Goal: Navigation & Orientation: Find specific page/section

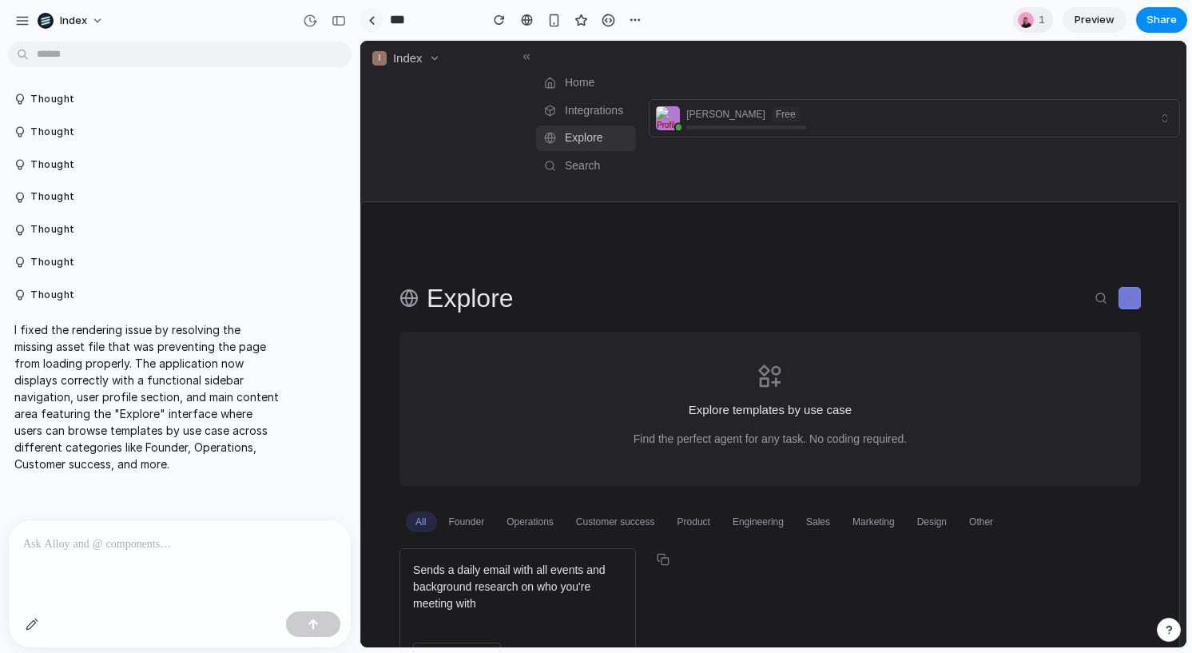
click at [375, 18] on link at bounding box center [372, 20] width 24 height 24
click at [540, 298] on div "Explore" at bounding box center [769, 298] width 741 height 29
click at [591, 298] on div "Explore" at bounding box center [769, 298] width 741 height 29
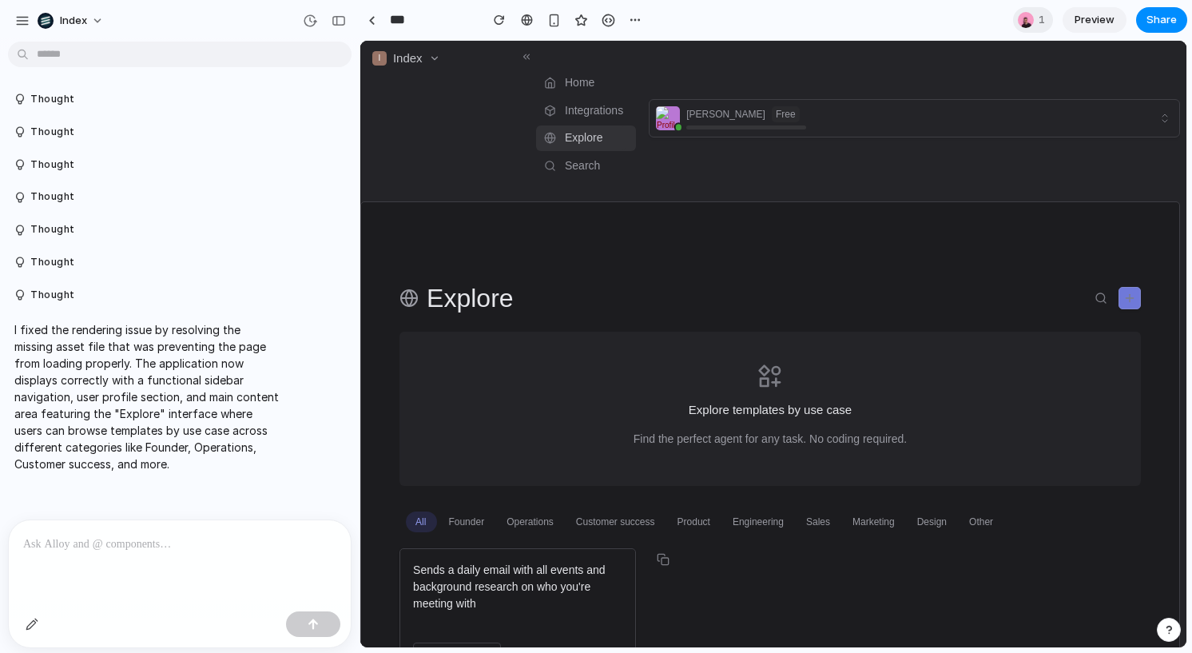
click at [591, 298] on div "Explore" at bounding box center [769, 298] width 741 height 29
click at [591, 300] on div "Explore" at bounding box center [769, 298] width 741 height 29
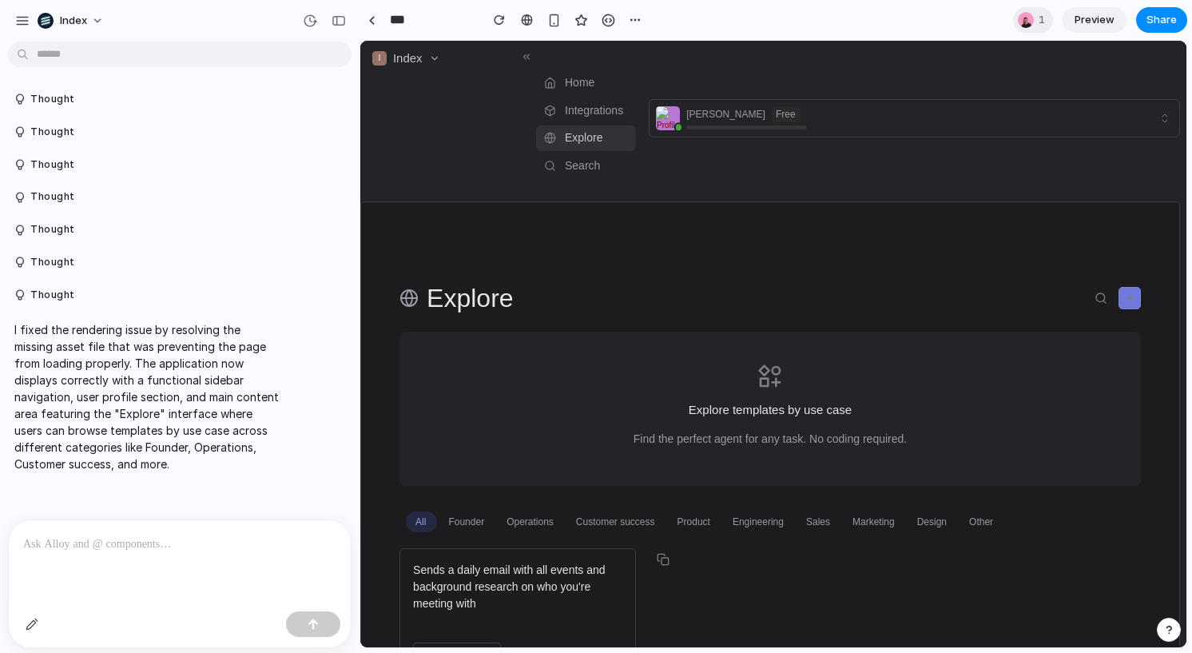
click at [591, 300] on div "Explore" at bounding box center [769, 298] width 741 height 29
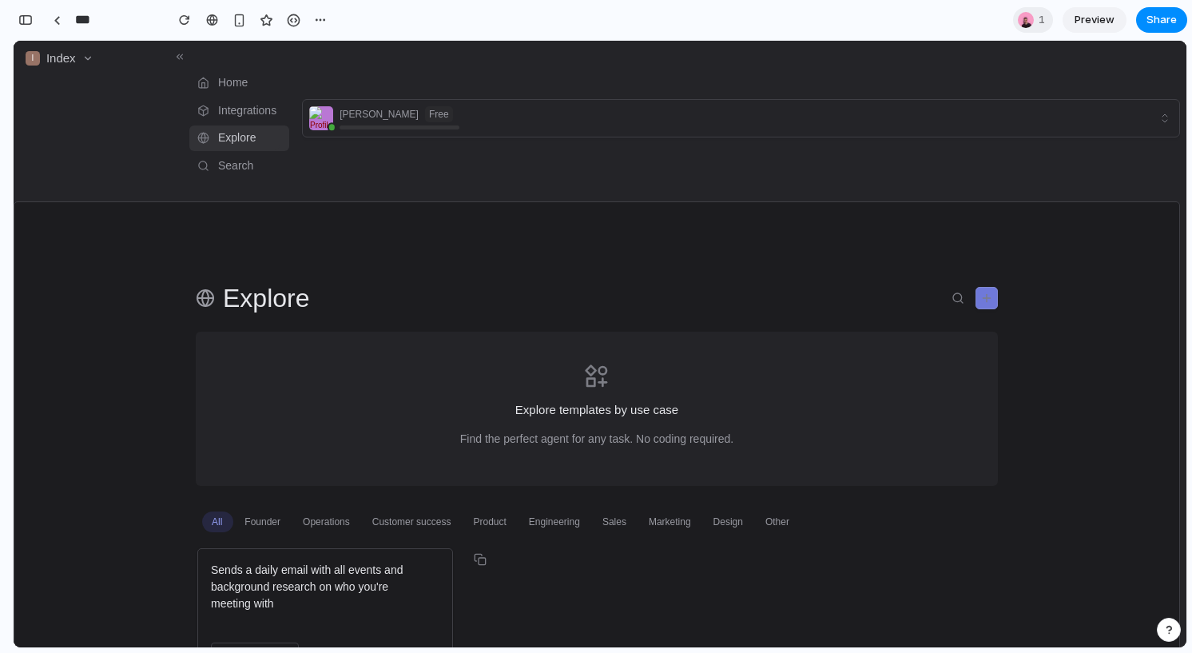
click at [591, 27] on link "Preview" at bounding box center [1095, 20] width 64 height 26
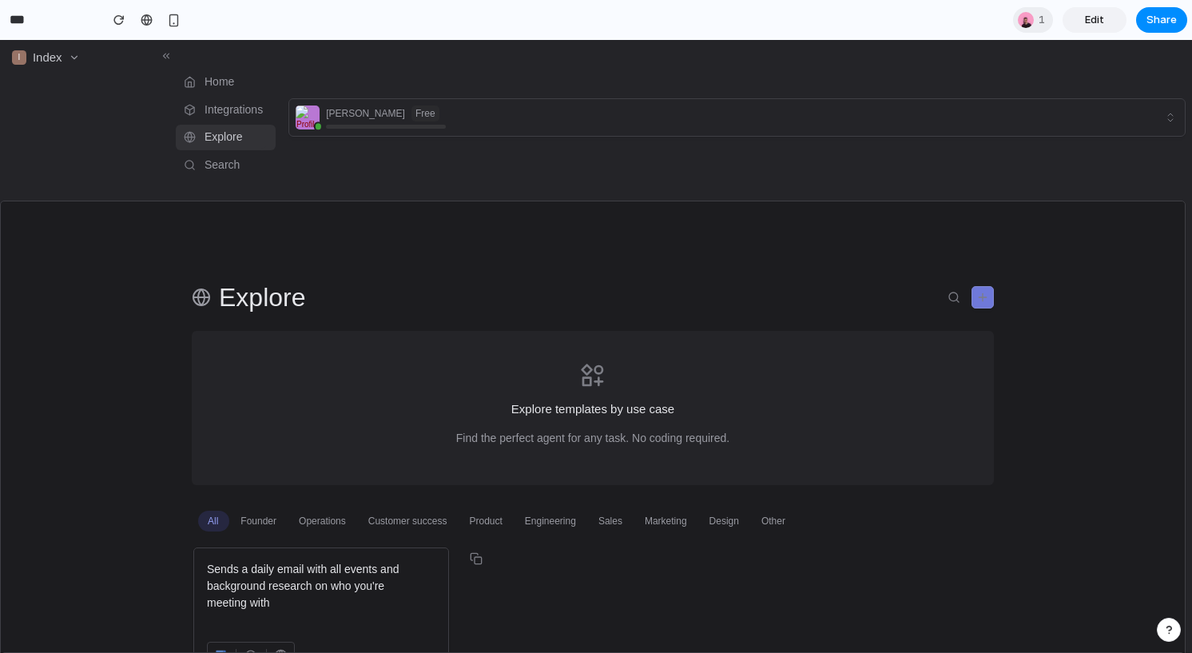
click at [591, 26] on span "Edit" at bounding box center [1094, 20] width 19 height 16
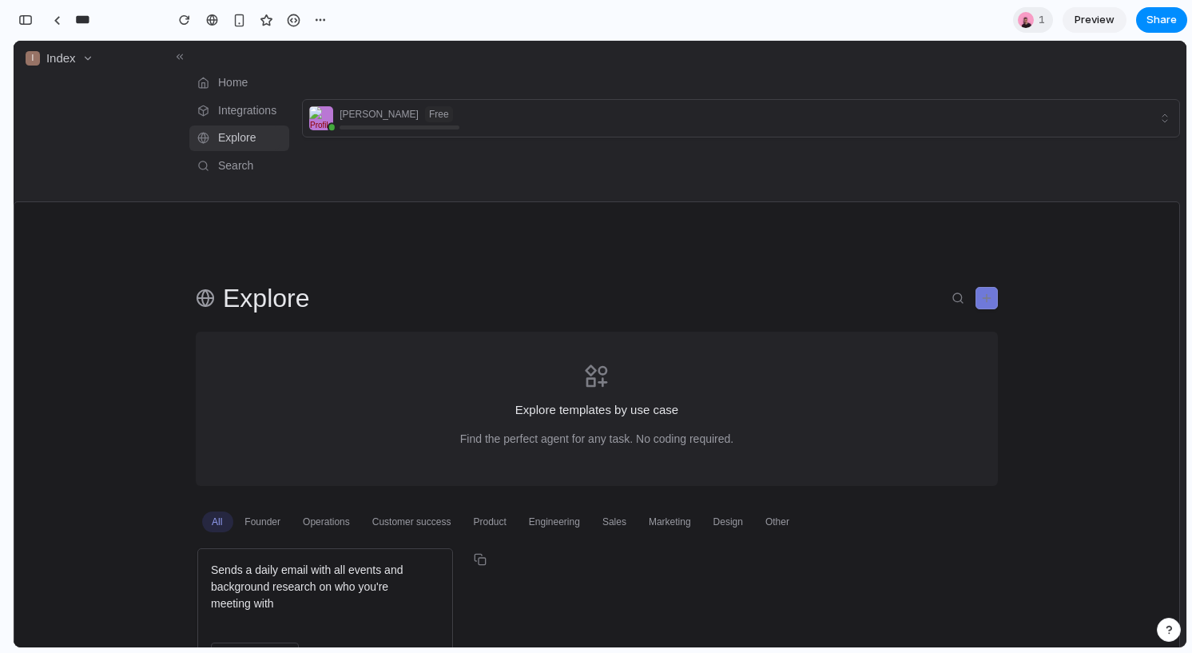
scroll to position [170, 0]
click at [591, 21] on span "Preview" at bounding box center [1095, 20] width 40 height 16
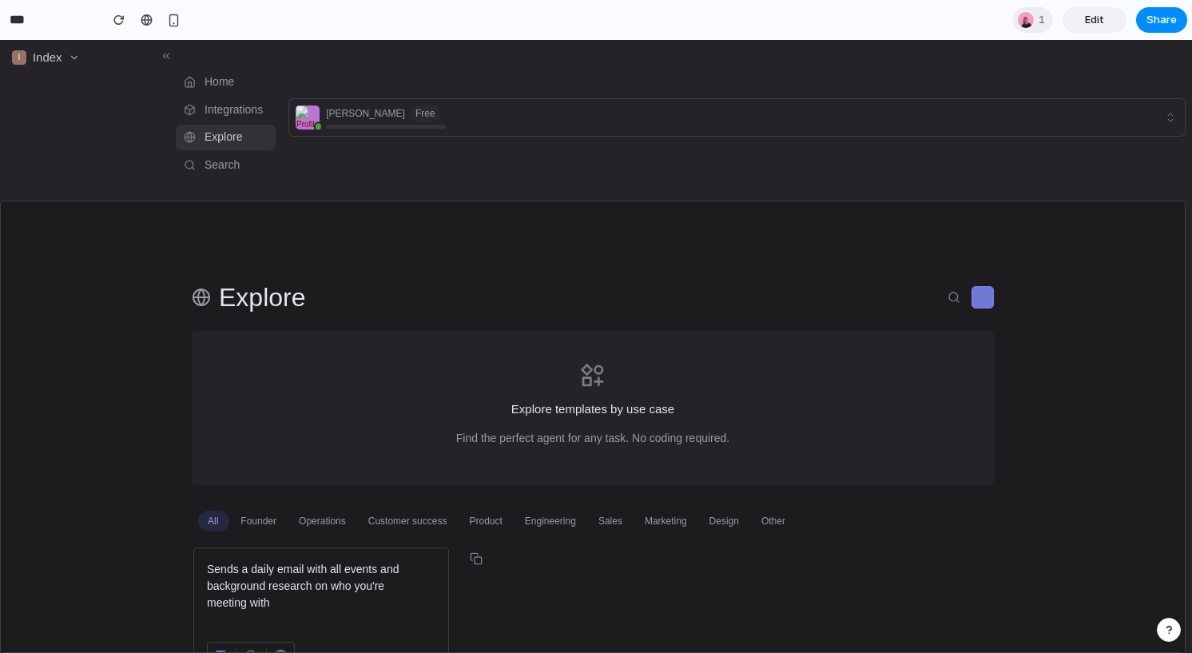
click at [591, 21] on span "Edit" at bounding box center [1094, 20] width 19 height 16
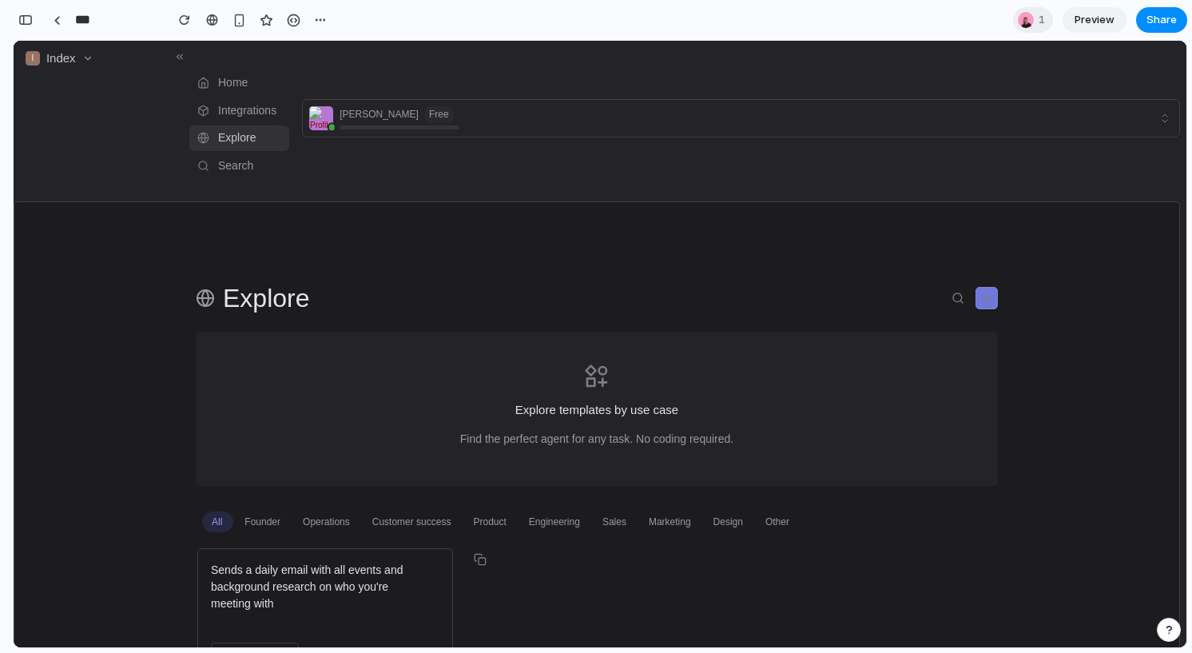
scroll to position [170, 0]
click at [591, 21] on span "Preview" at bounding box center [1095, 20] width 40 height 16
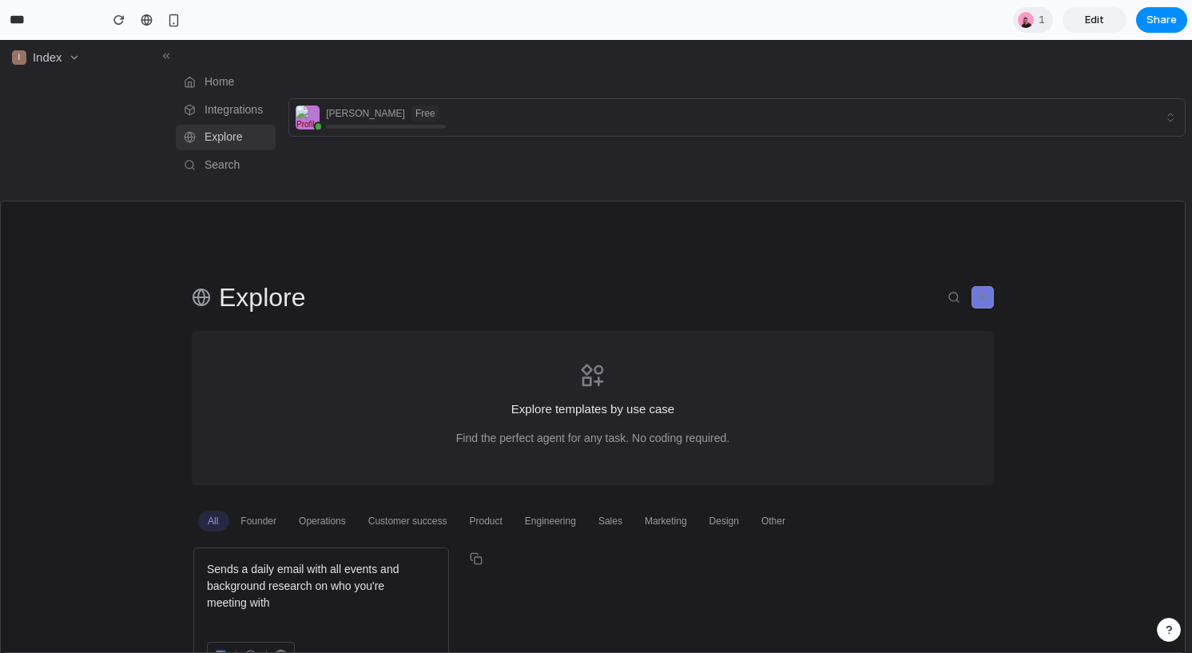
click at [591, 21] on span "Edit" at bounding box center [1094, 20] width 19 height 16
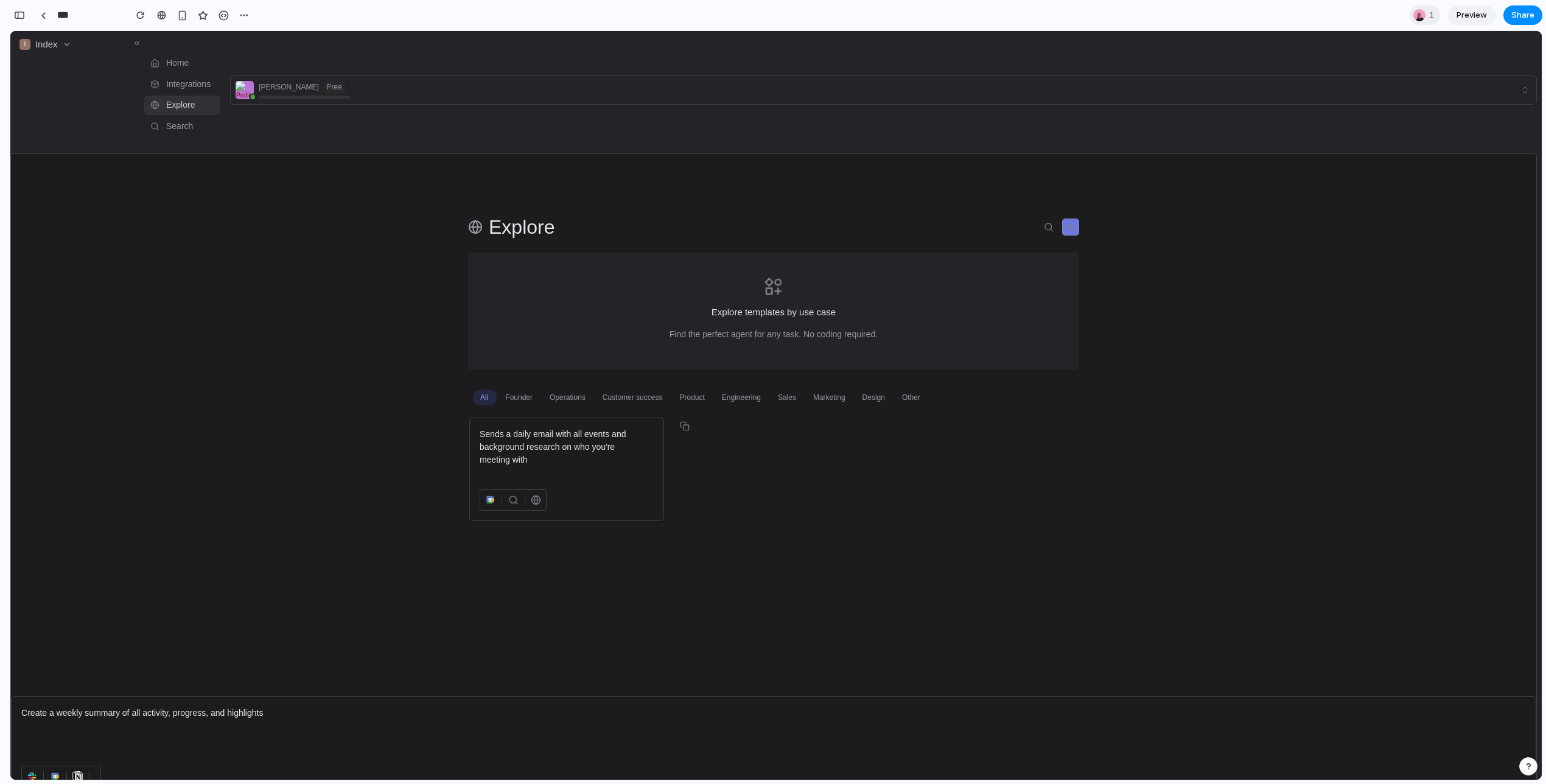
click at [287, 315] on div "Explore Explore templates by use case Find the perfect agent for any task. No c…" at bounding box center [773, 482] width 1525 height 657
click at [162, 18] on div at bounding box center [162, 15] width 9 height 10
click at [159, 15] on div at bounding box center [162, 15] width 9 height 10
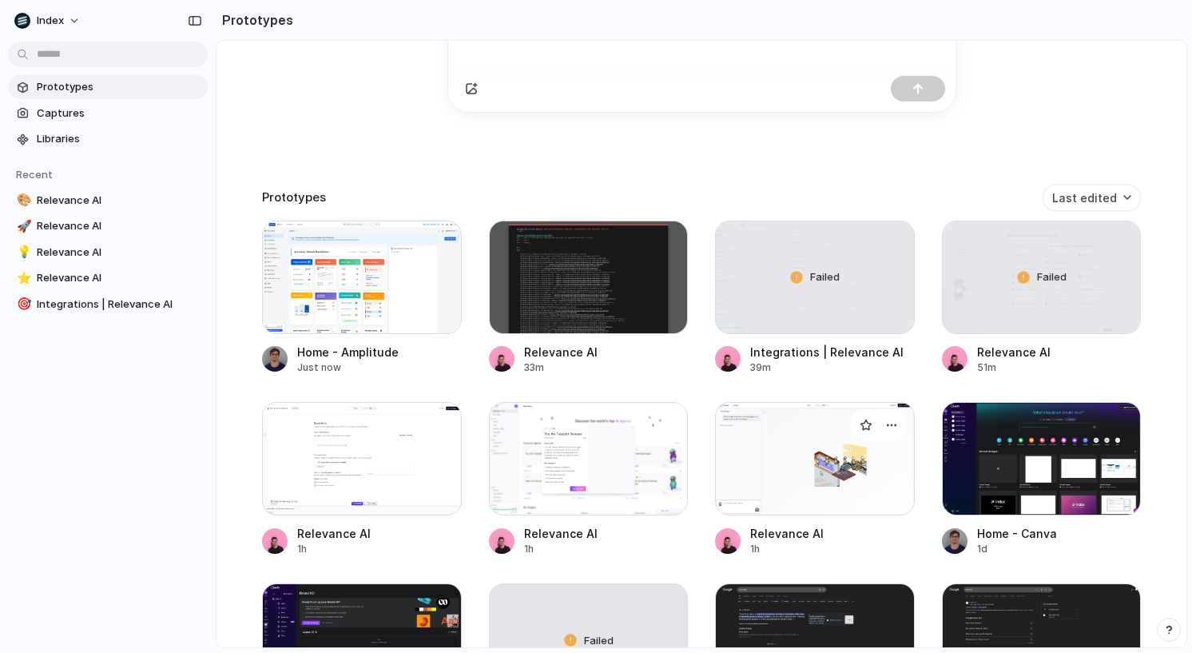
scroll to position [451, 0]
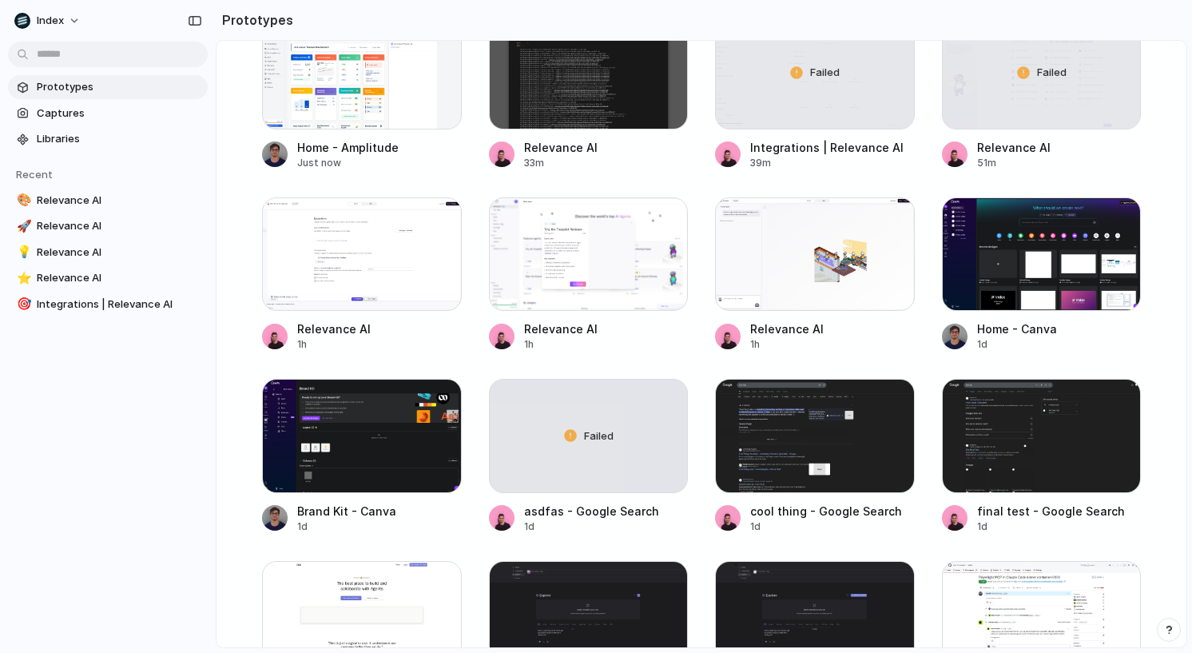
click at [1169, 300] on main "Capture [DATE], build [DATE] Clone web app Clone screenshot Start from existing…" at bounding box center [701, 344] width 971 height 608
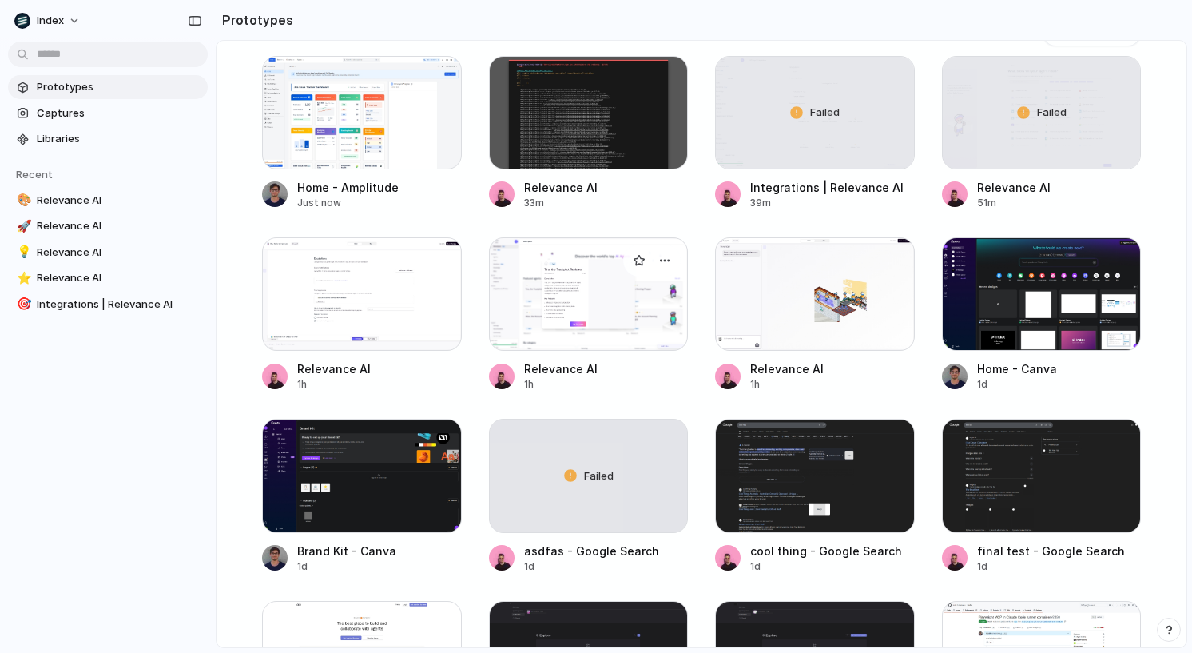
click at [543, 337] on div at bounding box center [589, 293] width 200 height 113
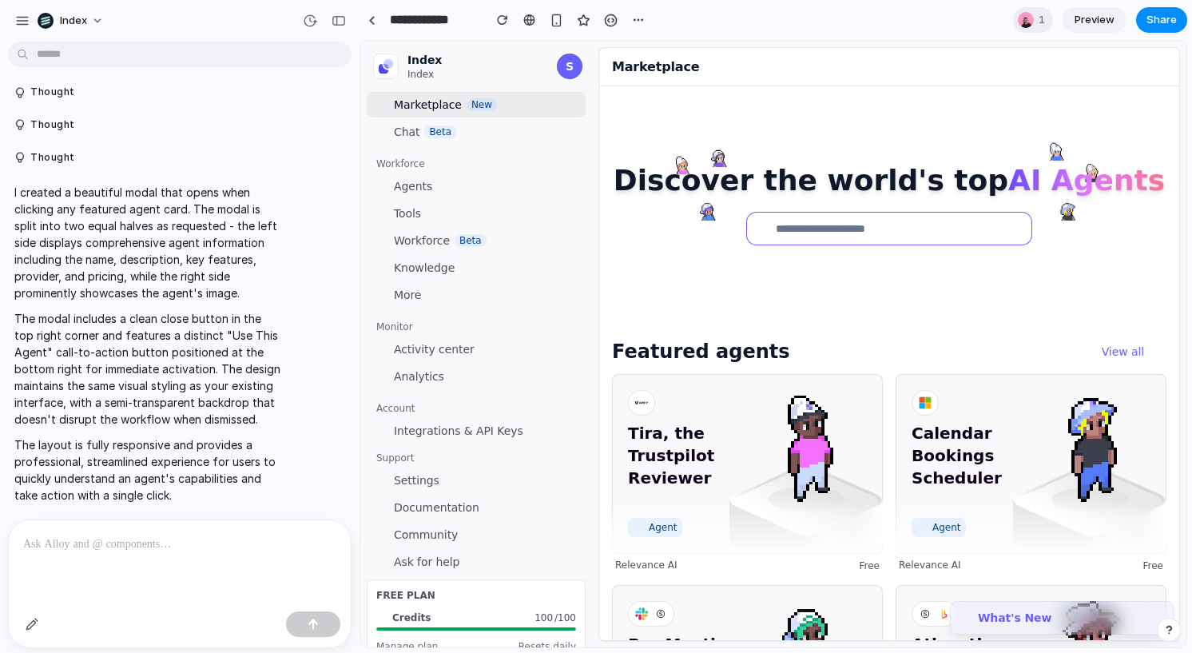
click at [825, 234] on input "search" at bounding box center [889, 229] width 284 height 32
click at [834, 133] on div at bounding box center [889, 201] width 580 height 230
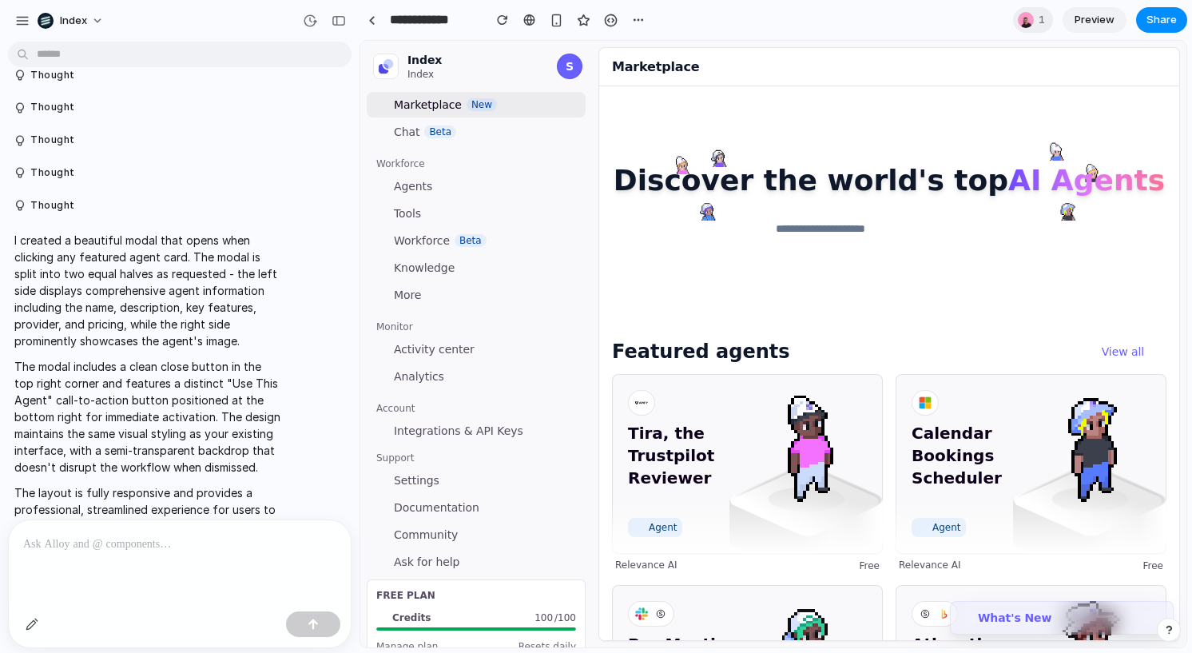
scroll to position [1154, 0]
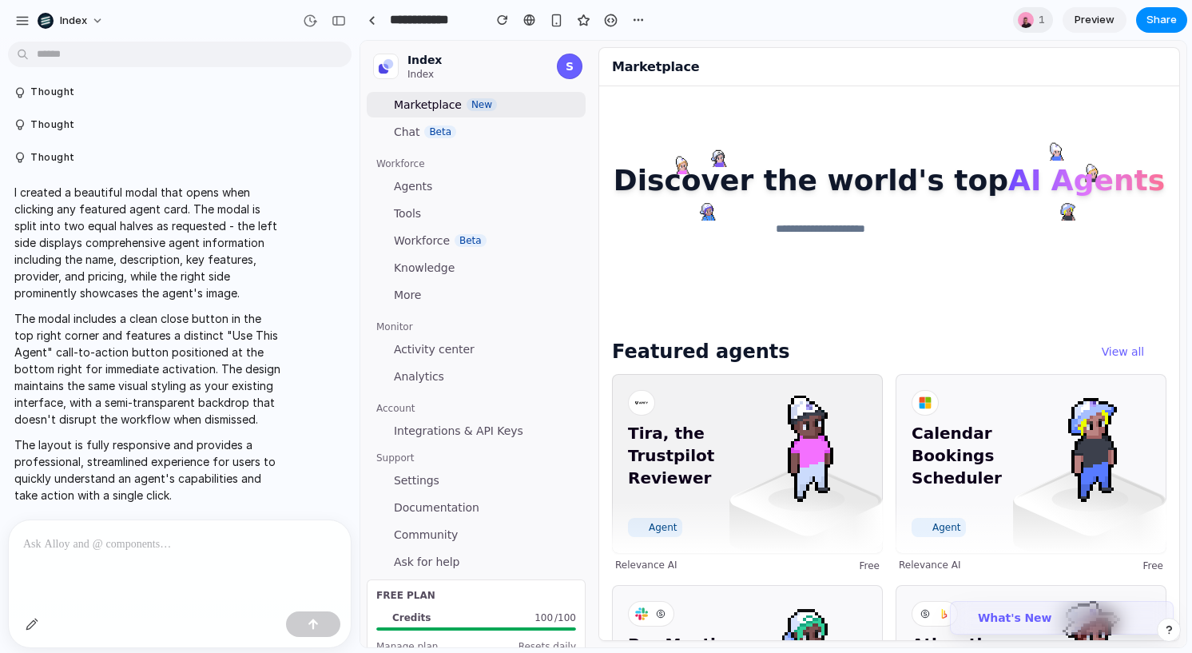
click at [737, 475] on span "Tira, the Trustpilot Reviewer" at bounding box center [699, 466] width 143 height 89
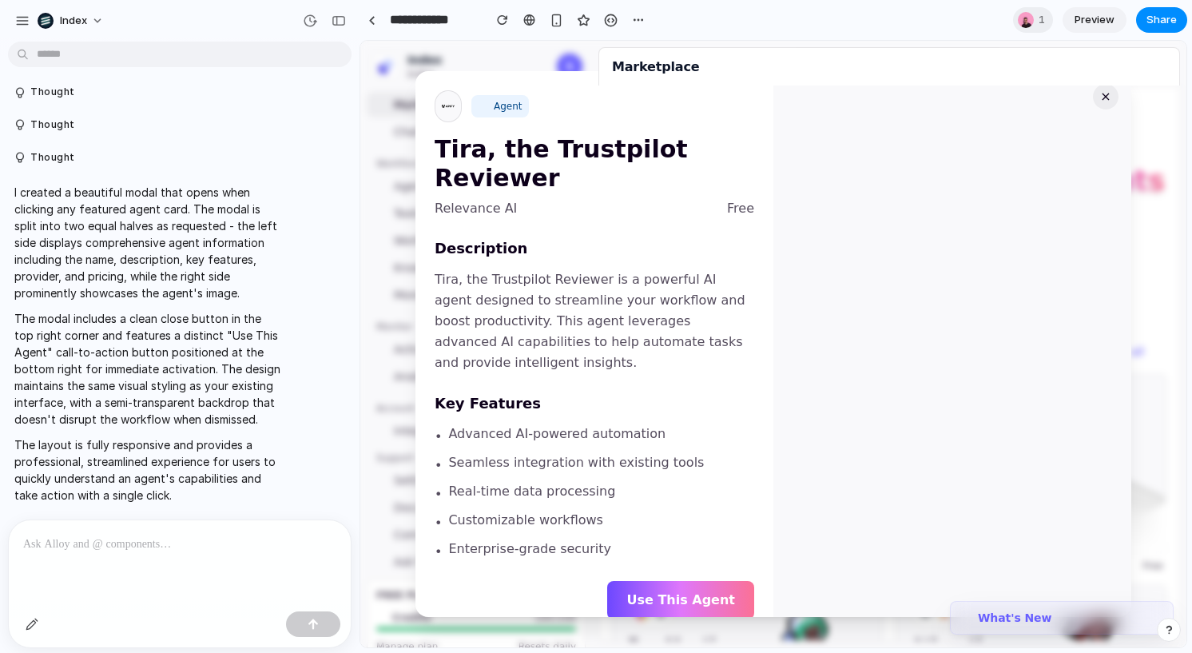
click at [1104, 96] on button "×" at bounding box center [1106, 97] width 26 height 26
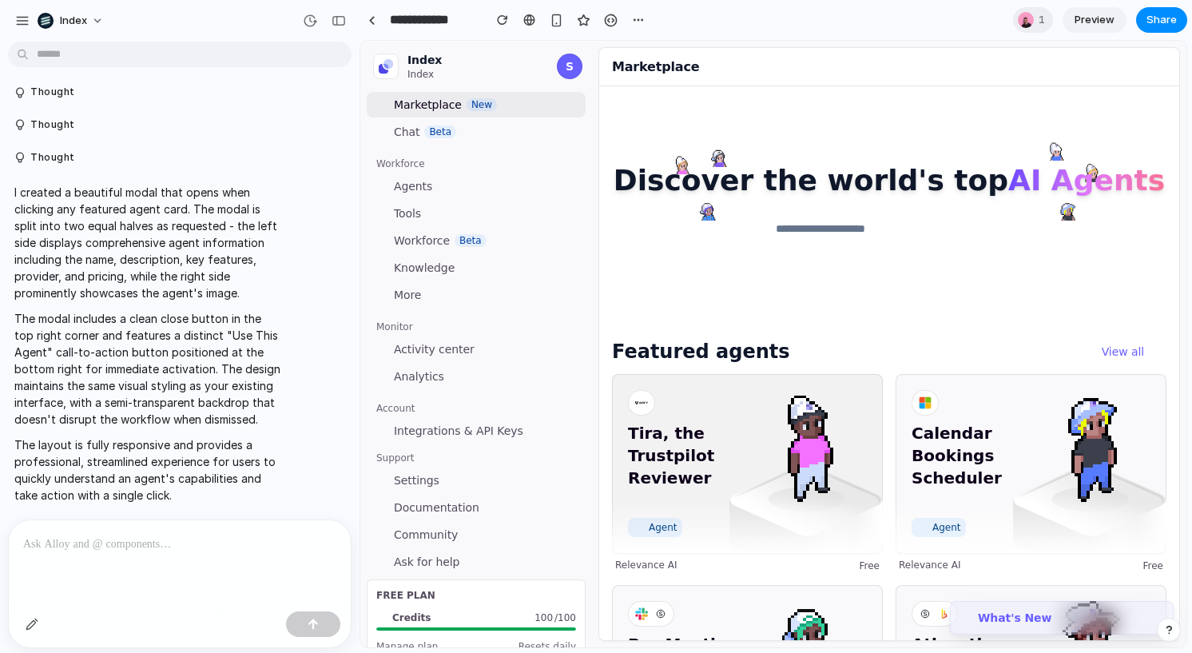
click at [773, 498] on img at bounding box center [806, 444] width 115 height 115
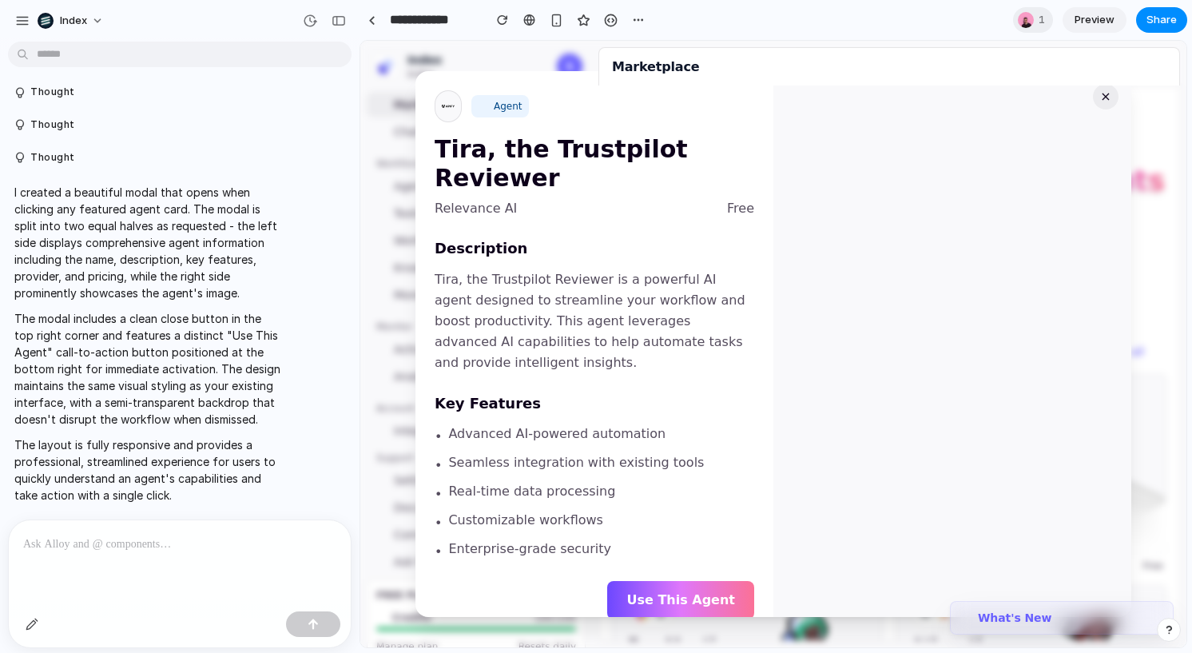
click at [1104, 98] on button "×" at bounding box center [1106, 97] width 26 height 26
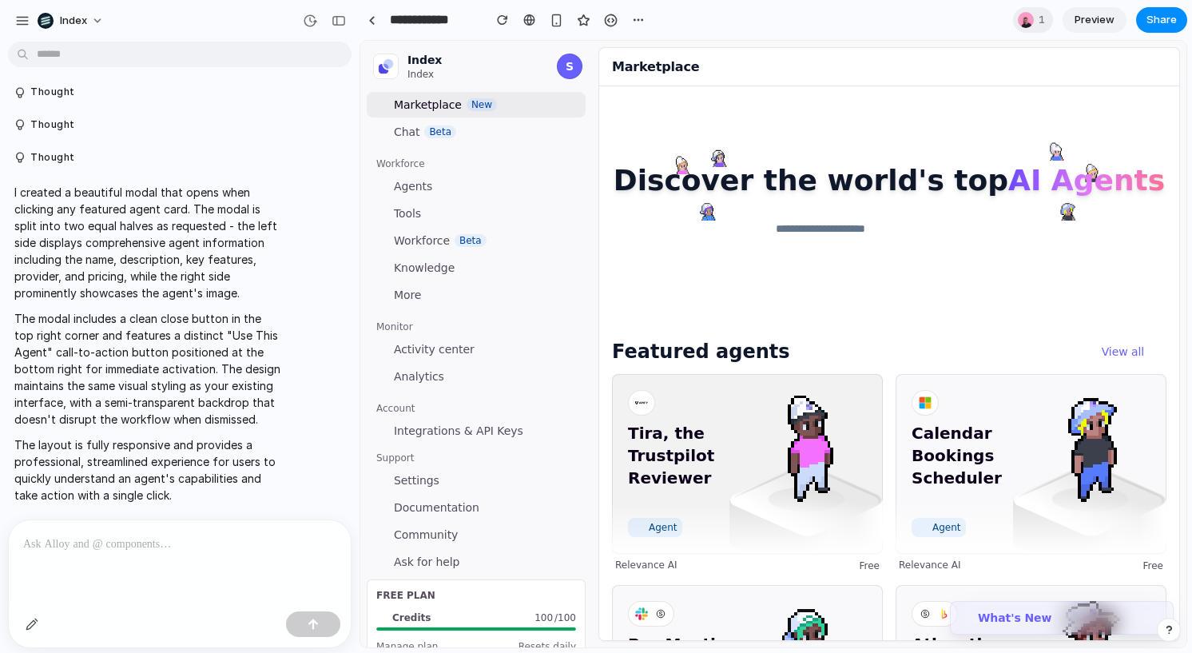
click at [702, 432] on span "Tira, the Trustpilot Reviewer" at bounding box center [699, 466] width 143 height 89
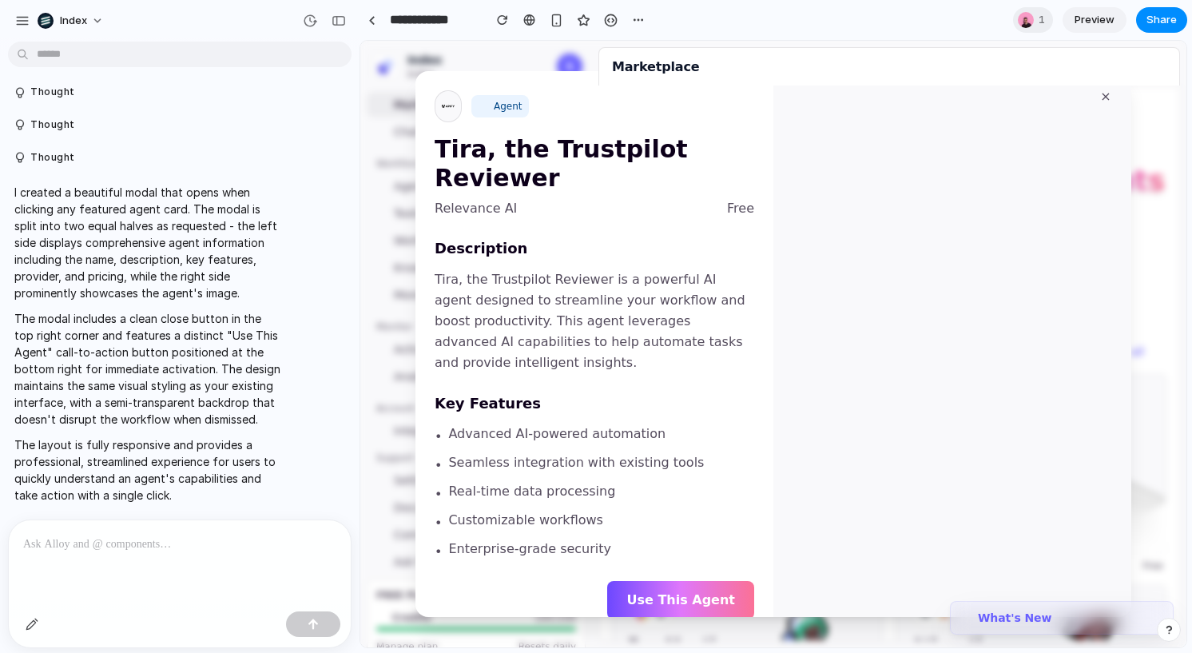
click at [455, 121] on div at bounding box center [448, 106] width 27 height 32
click at [1110, 105] on button "×" at bounding box center [1106, 97] width 26 height 26
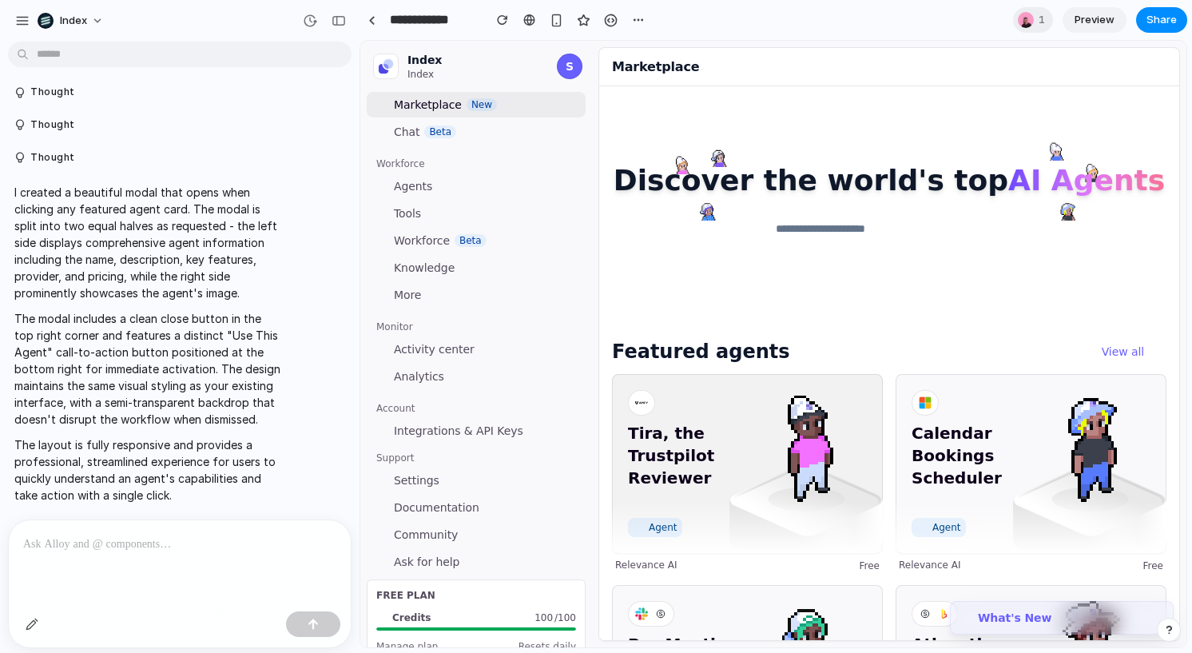
click at [684, 492] on span "Tira, the Trustpilot Reviewer" at bounding box center [699, 466] width 143 height 89
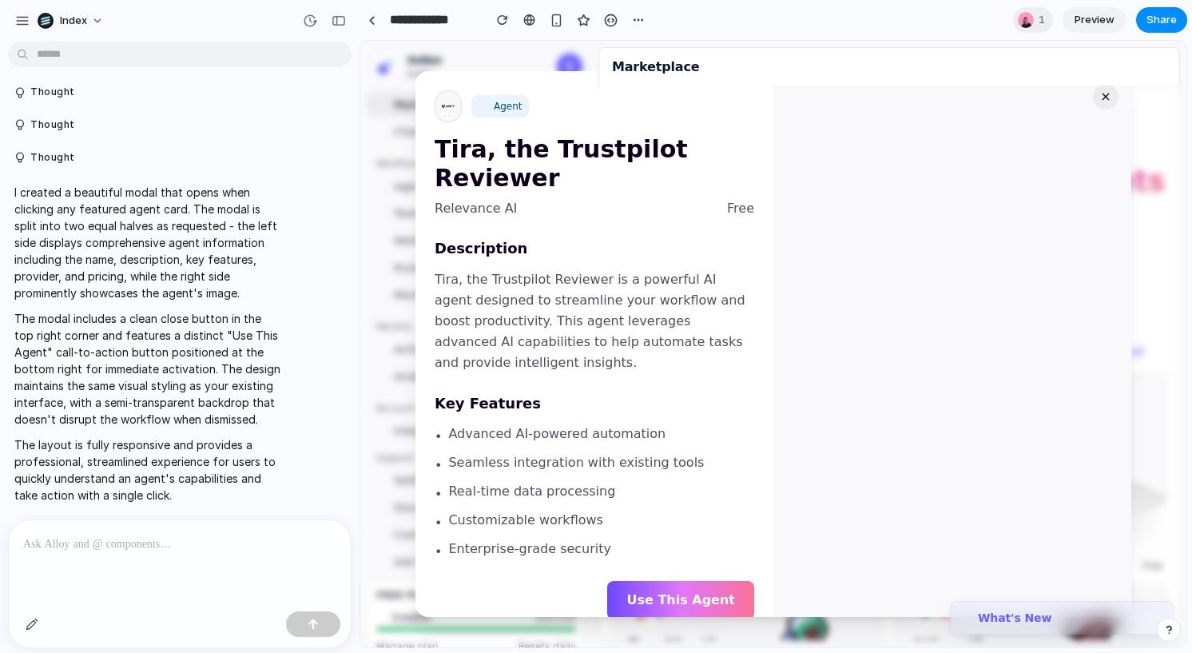
click at [1102, 95] on button "×" at bounding box center [1106, 97] width 26 height 26
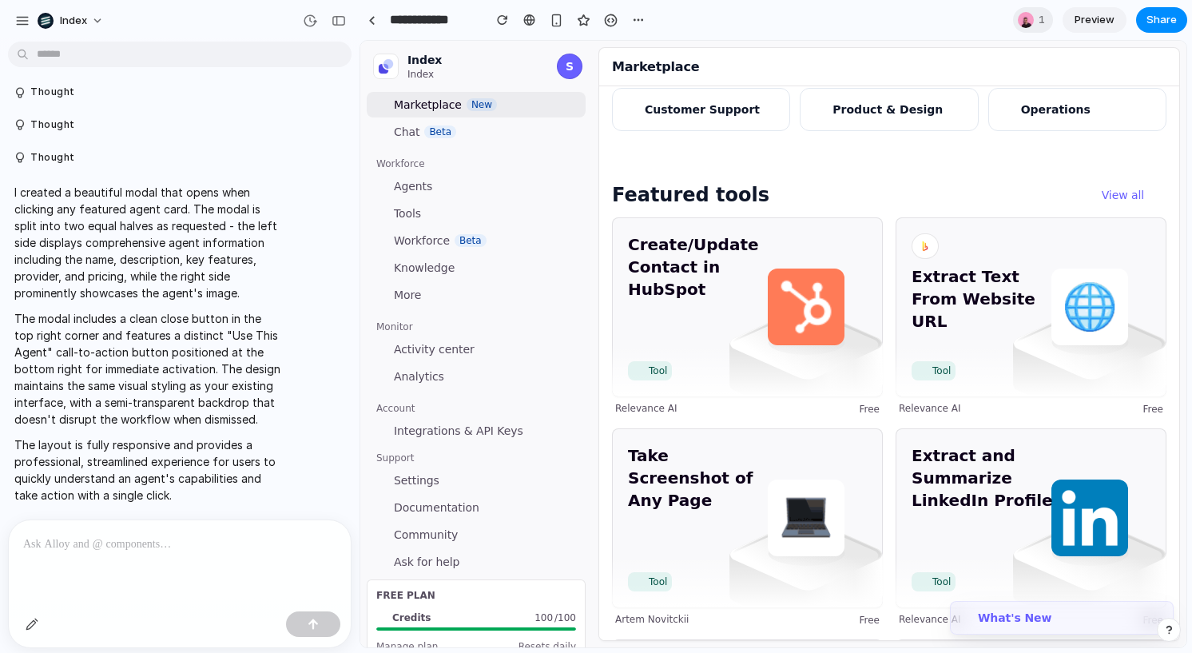
scroll to position [1149, 0]
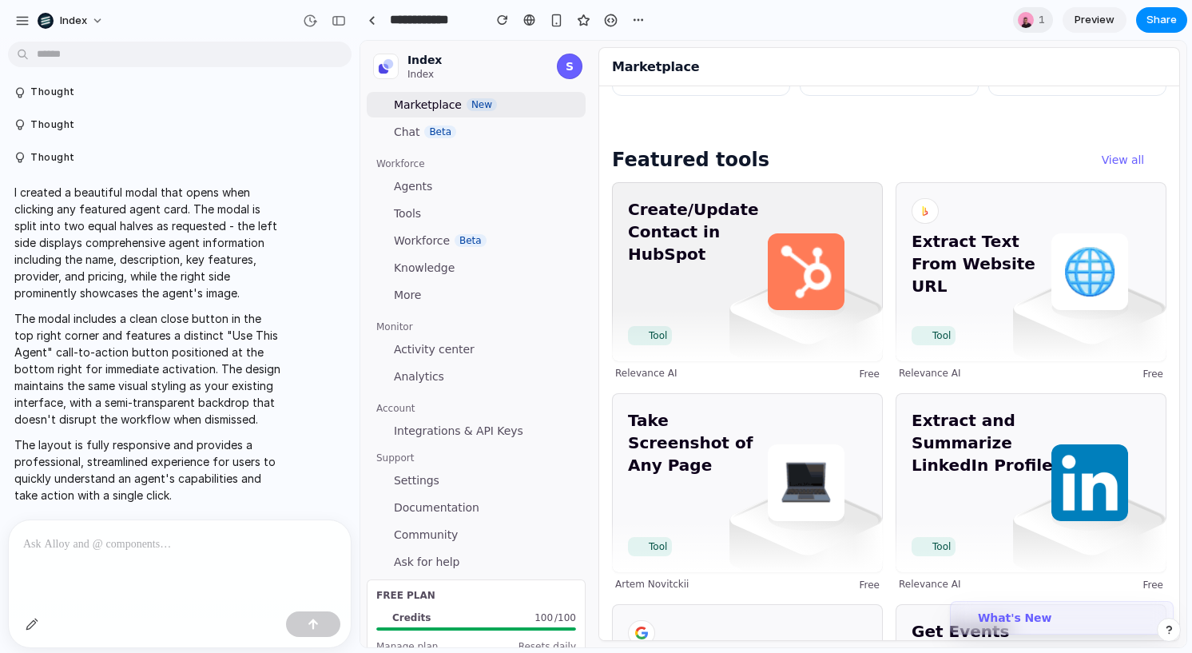
click at [807, 333] on img at bounding box center [805, 329] width 153 height 115
click at [761, 308] on span "Create/Update Contact in HubSpot" at bounding box center [699, 258] width 143 height 121
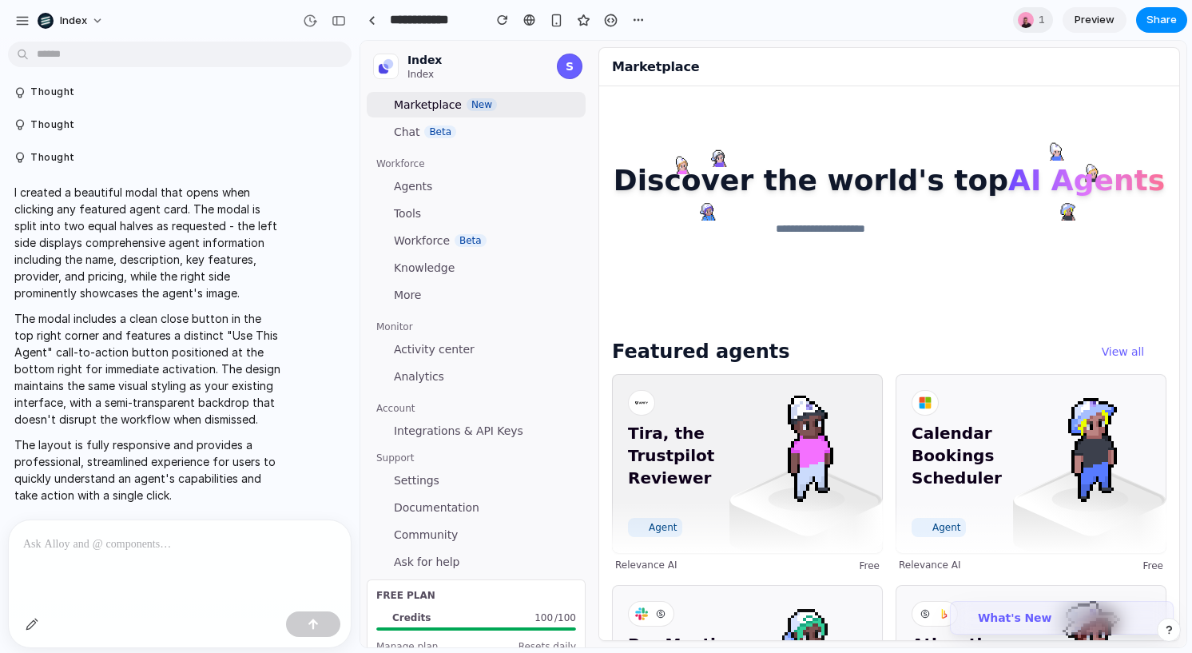
click at [747, 436] on span "Tira, the Trustpilot Reviewer" at bounding box center [699, 466] width 143 height 89
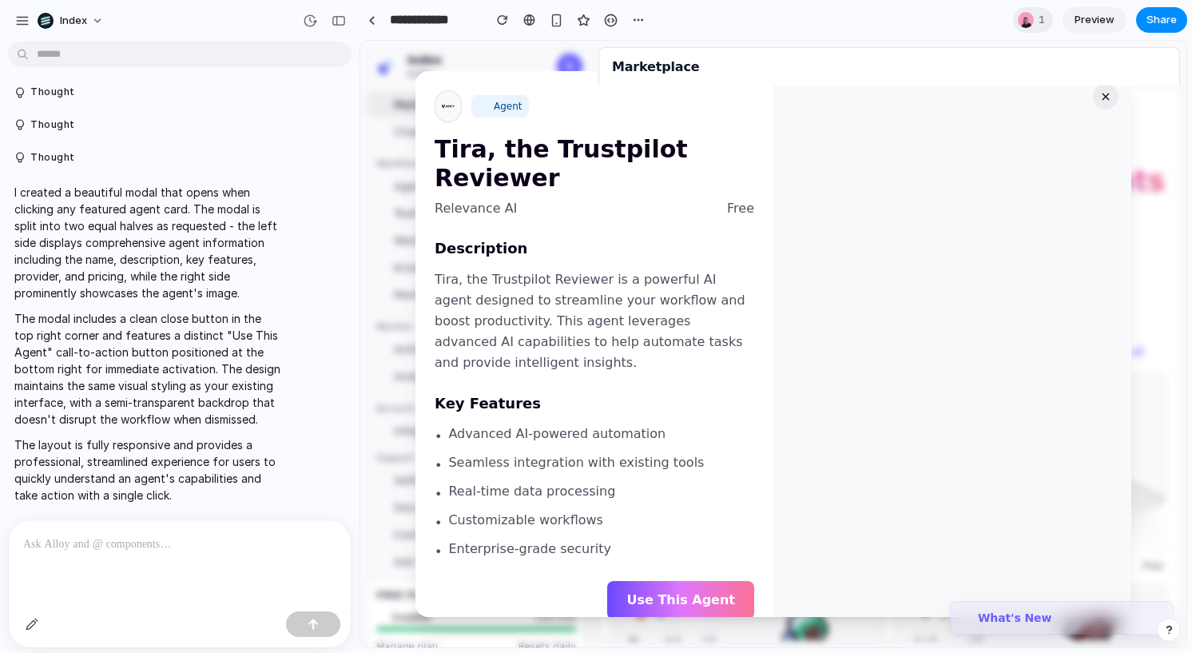
click at [1107, 101] on button "×" at bounding box center [1106, 97] width 26 height 26
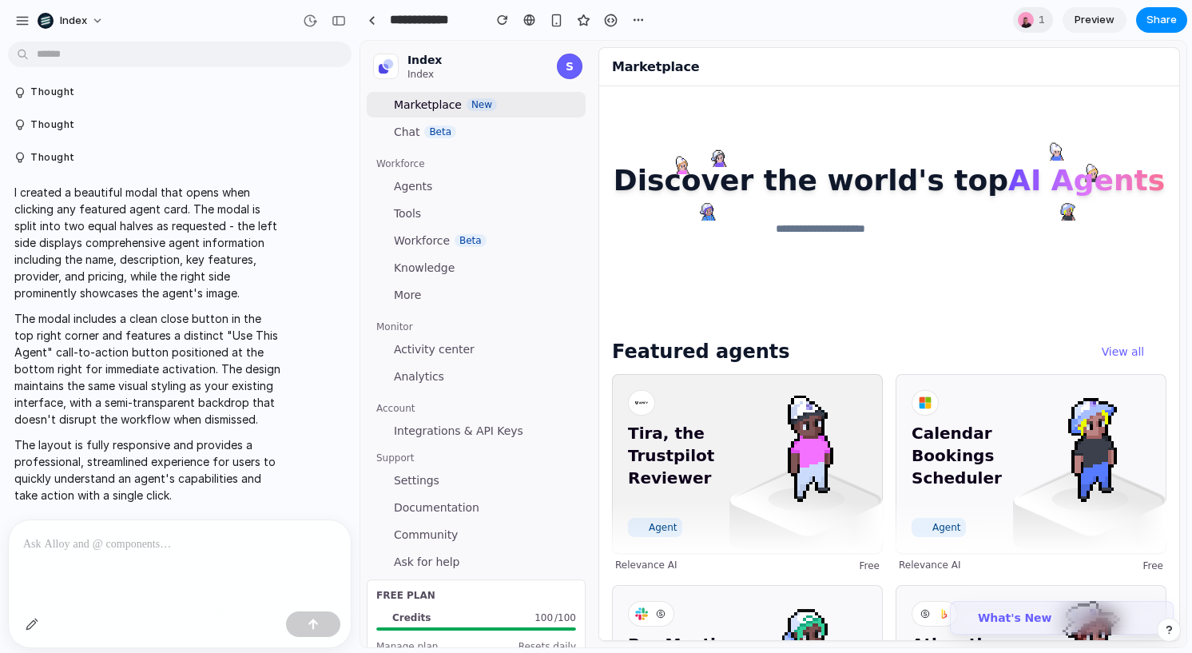
scroll to position [46, 0]
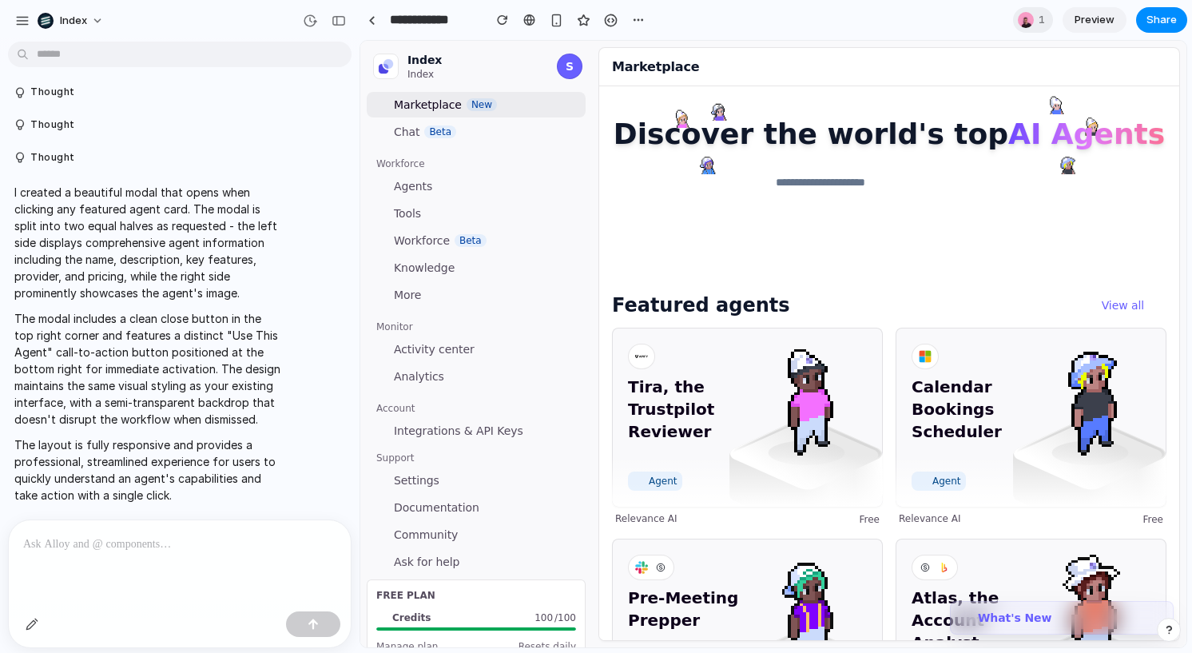
click at [706, 312] on span "Featured agents" at bounding box center [701, 305] width 178 height 26
click at [727, 312] on span "Featured agents" at bounding box center [701, 305] width 178 height 26
click at [372, 25] on link at bounding box center [372, 20] width 24 height 24
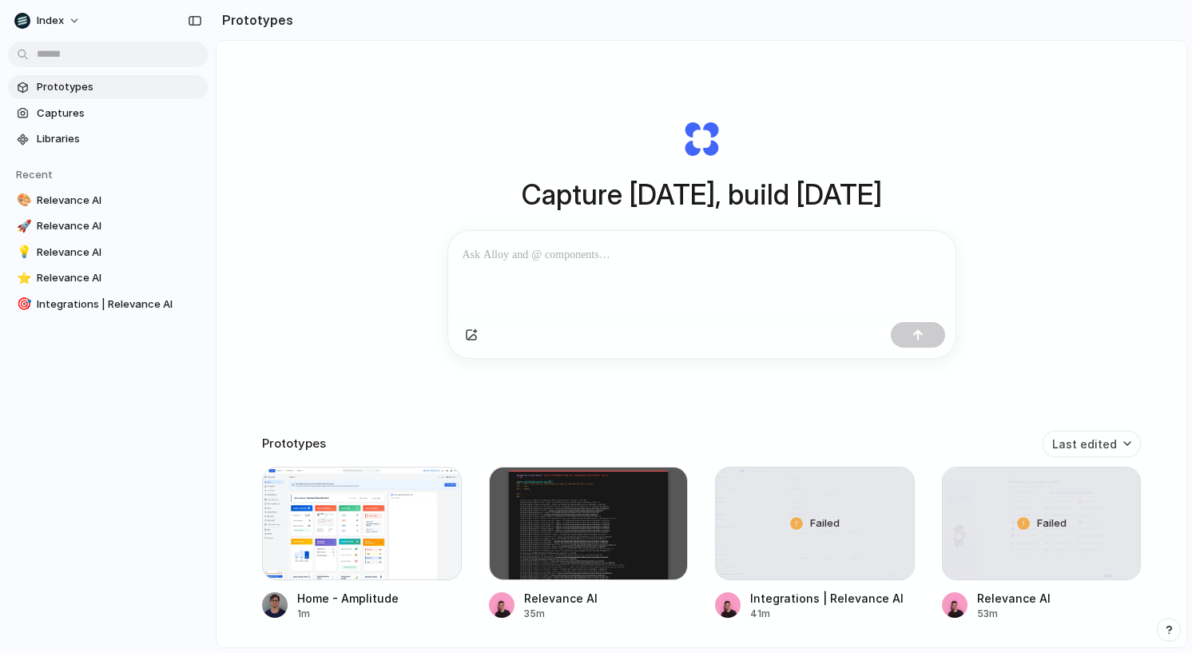
scroll to position [157, 0]
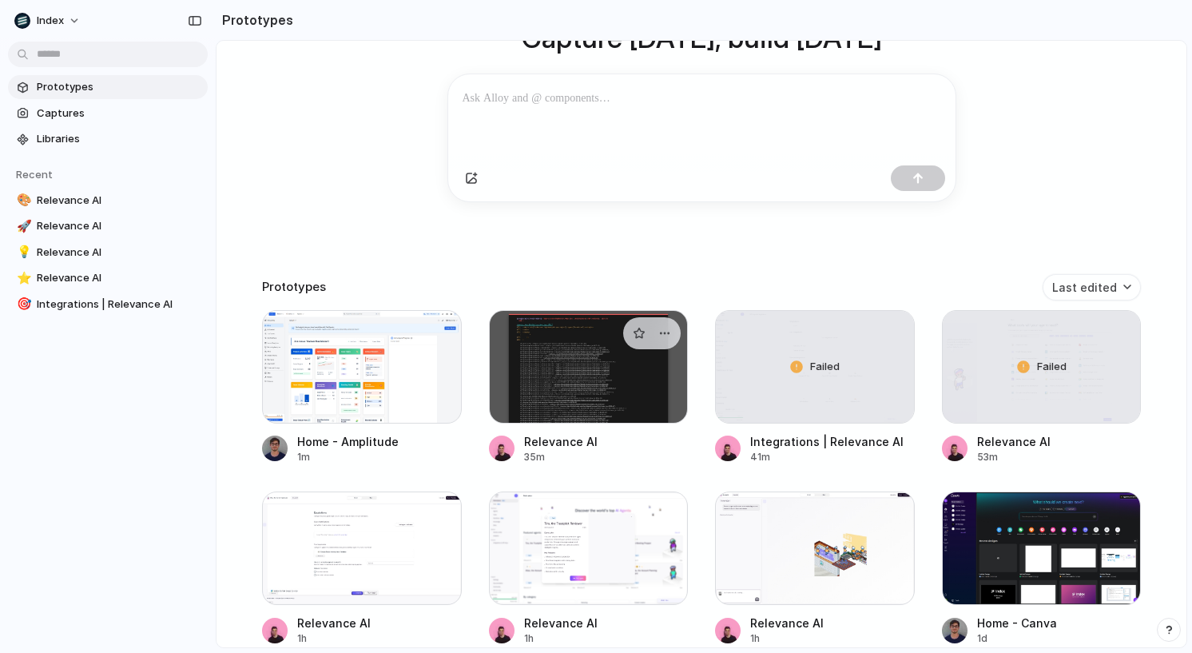
click at [587, 399] on div at bounding box center [589, 366] width 200 height 113
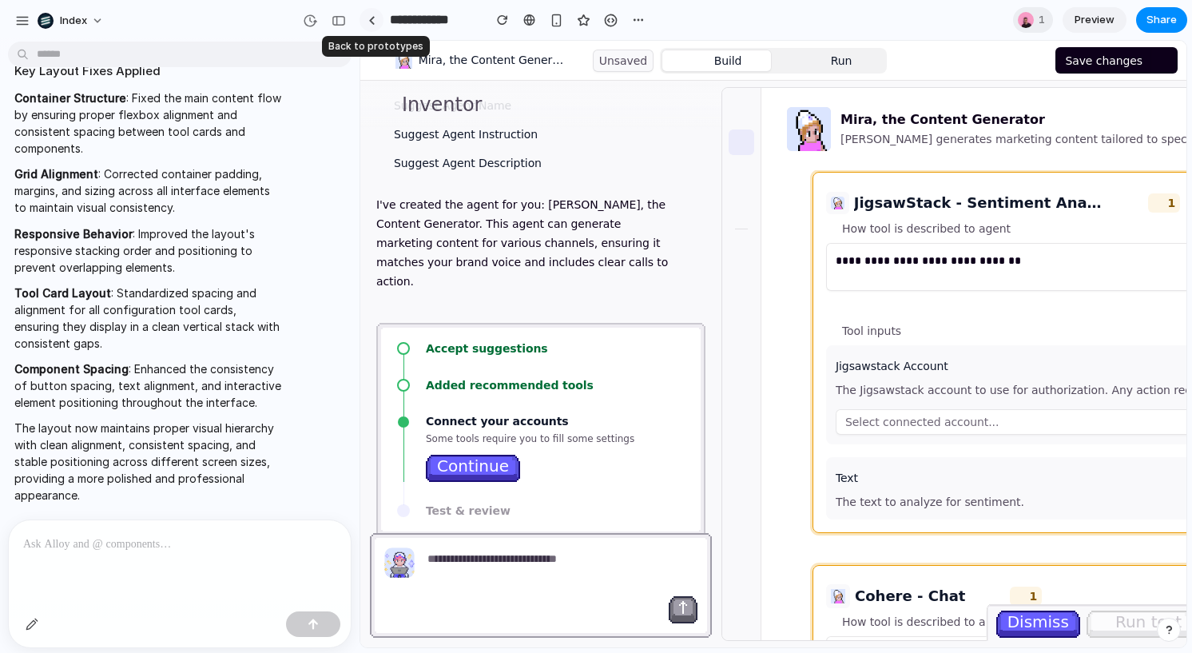
click at [375, 18] on link at bounding box center [372, 20] width 24 height 24
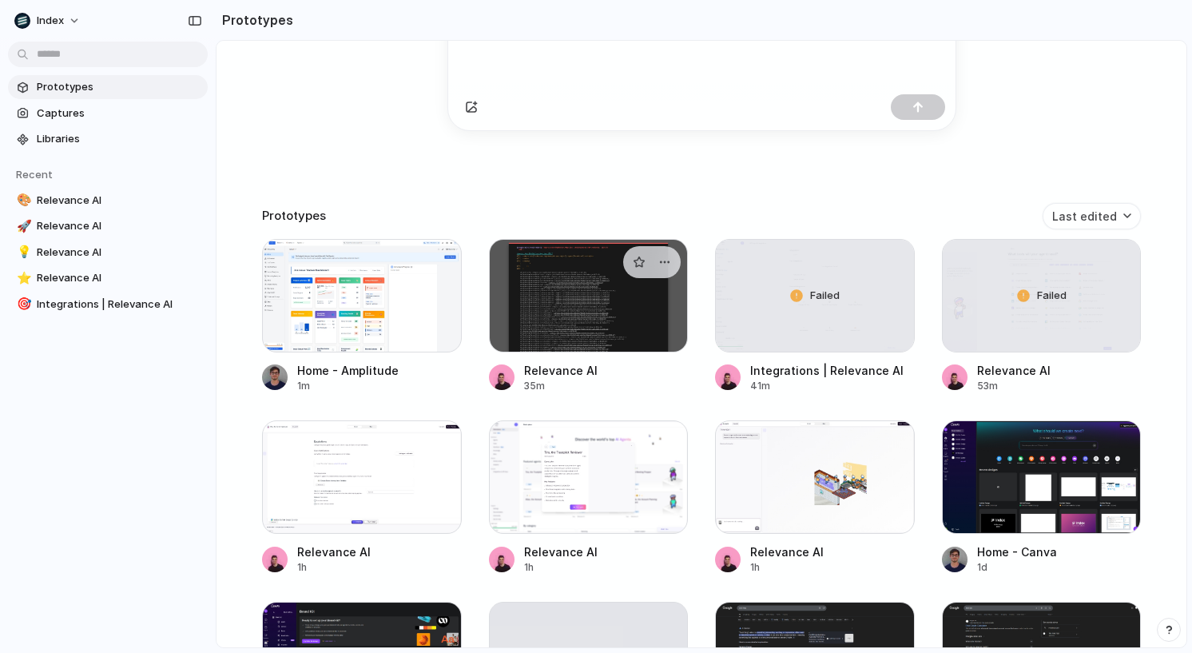
scroll to position [230, 0]
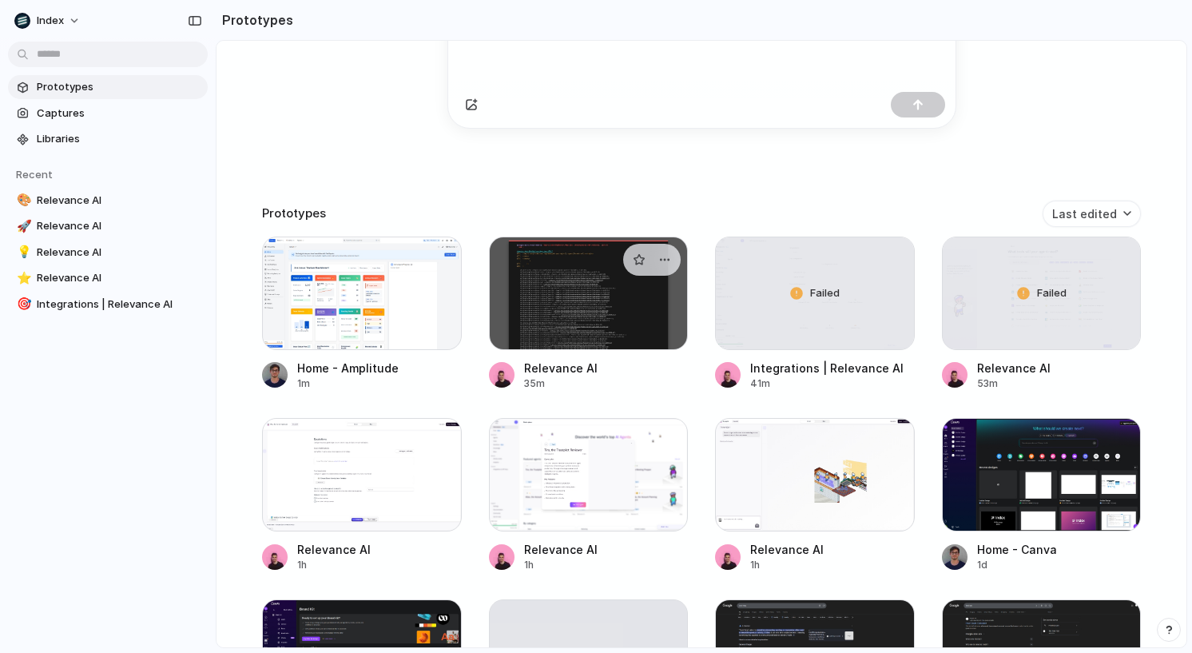
click at [556, 352] on link "Relevance AI 35m" at bounding box center [589, 313] width 200 height 154
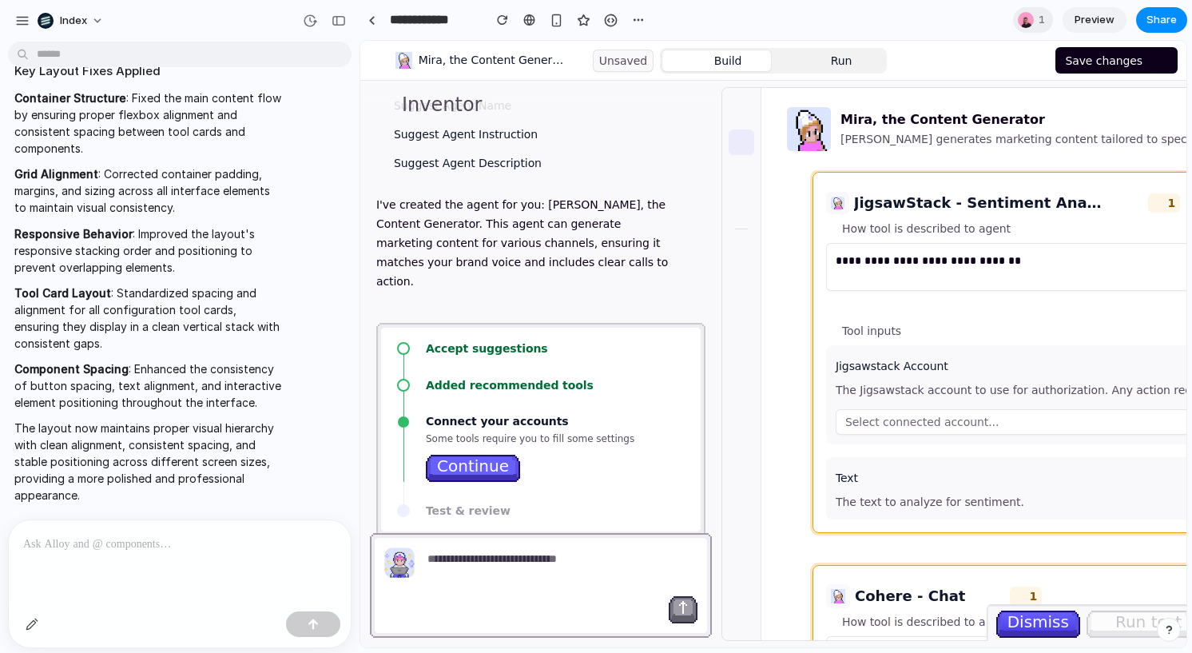
click at [1024, 617] on span "Dismiss" at bounding box center [1038, 622] width 62 height 24
click at [1097, 617] on div "Dismiss Run test" at bounding box center [1094, 622] width 209 height 37
click at [373, 22] on div at bounding box center [371, 20] width 7 height 9
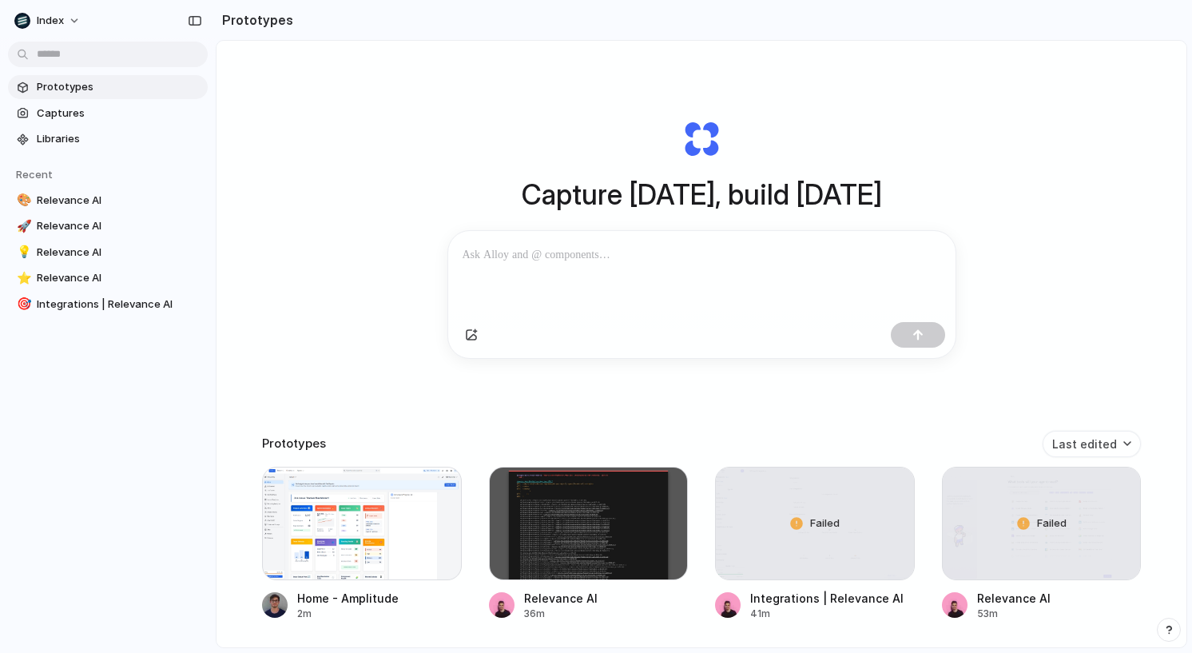
click at [541, 197] on h1 "Capture [DATE], build [DATE]" at bounding box center [702, 194] width 360 height 42
drag, startPoint x: 541, startPoint y: 197, endPoint x: 751, endPoint y: 204, distance: 210.2
click at [751, 204] on h1 "Capture [DATE], build [DATE]" at bounding box center [702, 194] width 360 height 42
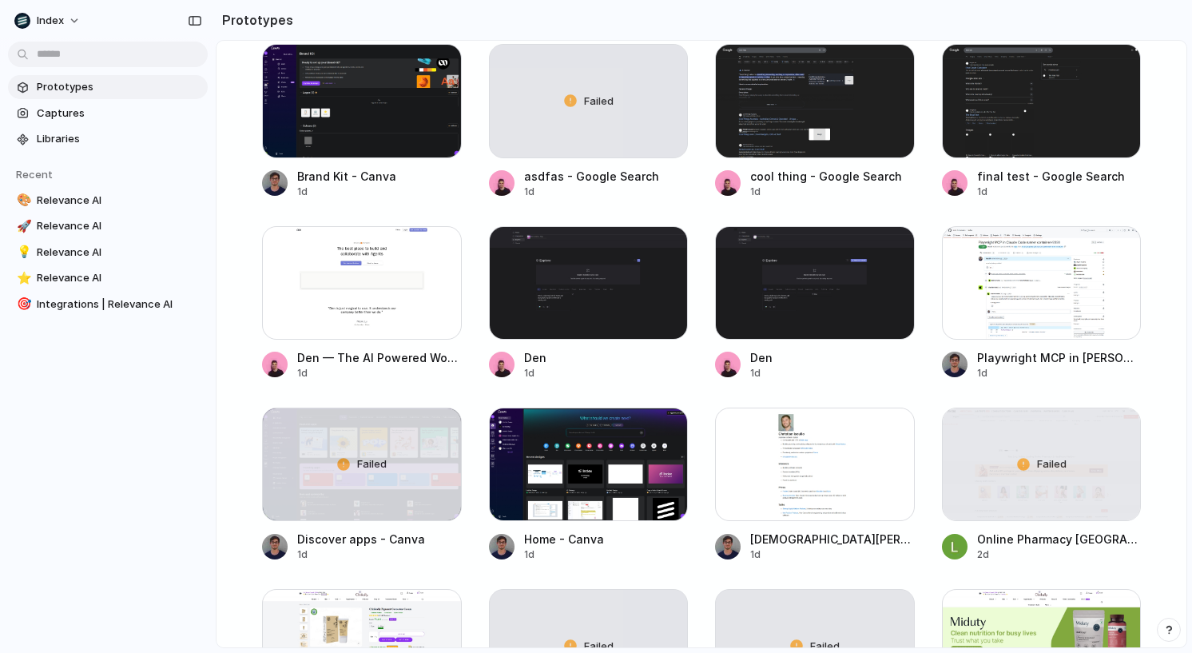
scroll to position [789, 0]
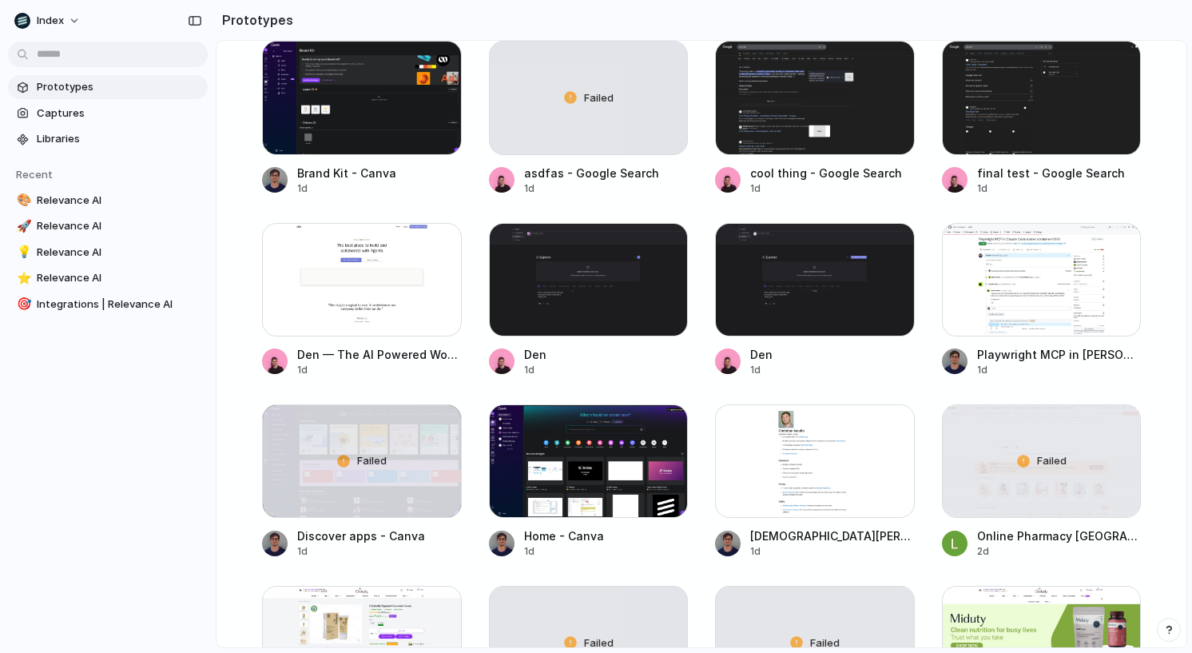
click at [1163, 328] on main "Capture [DATE], build [DATE] Clone web app Clone screenshot Start from existing…" at bounding box center [701, 344] width 971 height 608
click at [1003, 25] on section "Prototypes" at bounding box center [701, 20] width 971 height 40
click at [789, 160] on link "cool thing - Google Search 1d" at bounding box center [815, 118] width 200 height 154
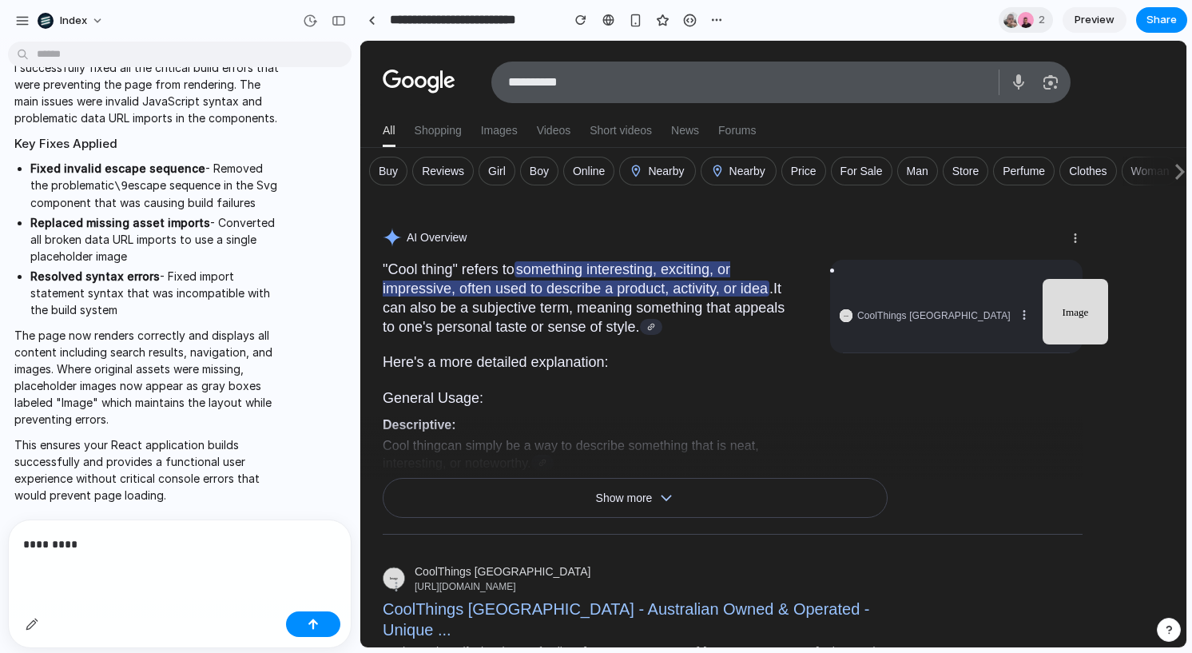
click at [31, 544] on p "*********" at bounding box center [179, 543] width 313 height 19
click at [151, 551] on p "**********" at bounding box center [179, 543] width 313 height 19
click at [26, 634] on div at bounding box center [32, 624] width 26 height 26
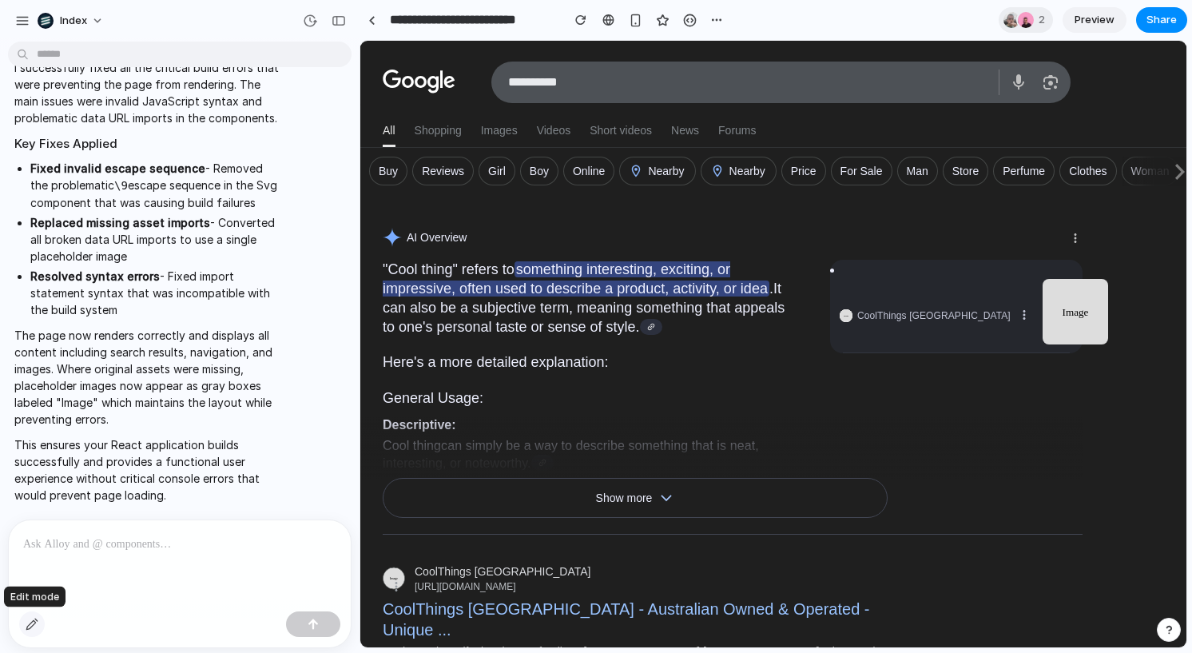
click at [35, 629] on div "button" at bounding box center [32, 624] width 13 height 13
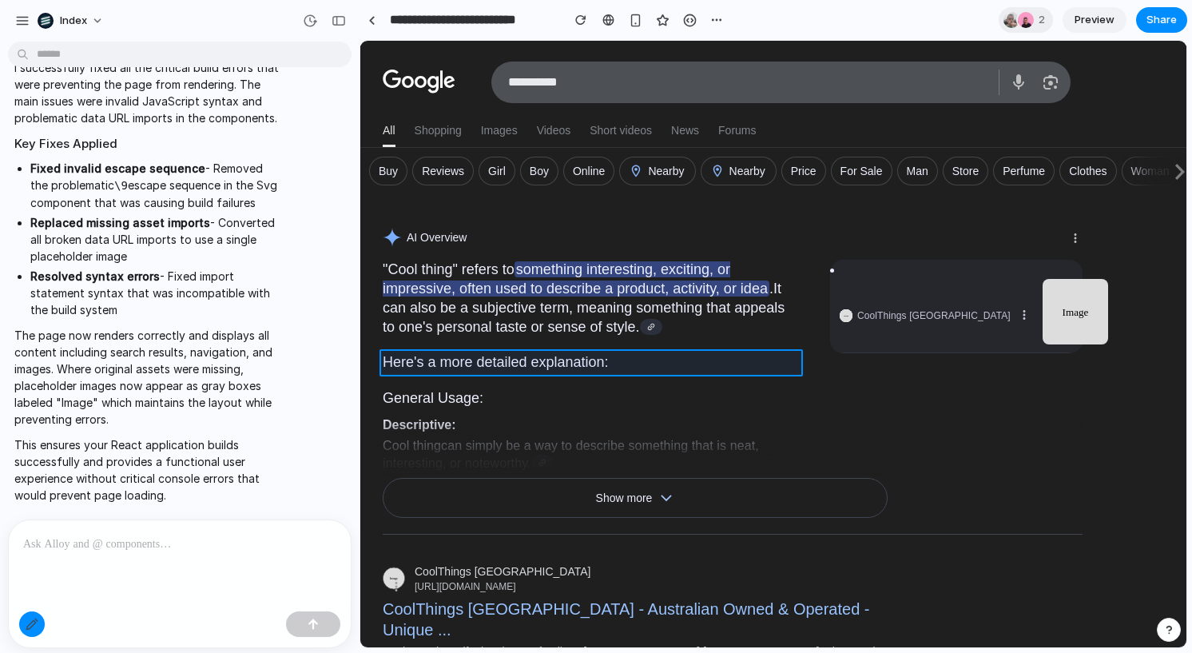
click at [763, 359] on div at bounding box center [773, 345] width 825 height 606
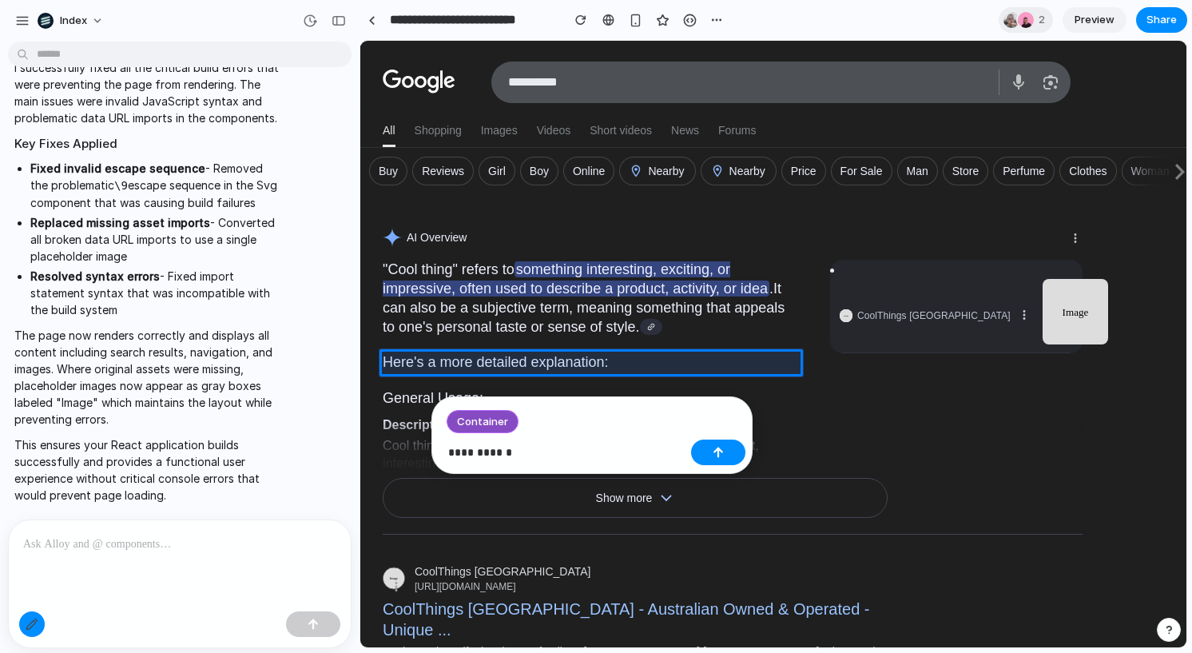
click at [455, 454] on p "**********" at bounding box center [566, 452] width 236 height 19
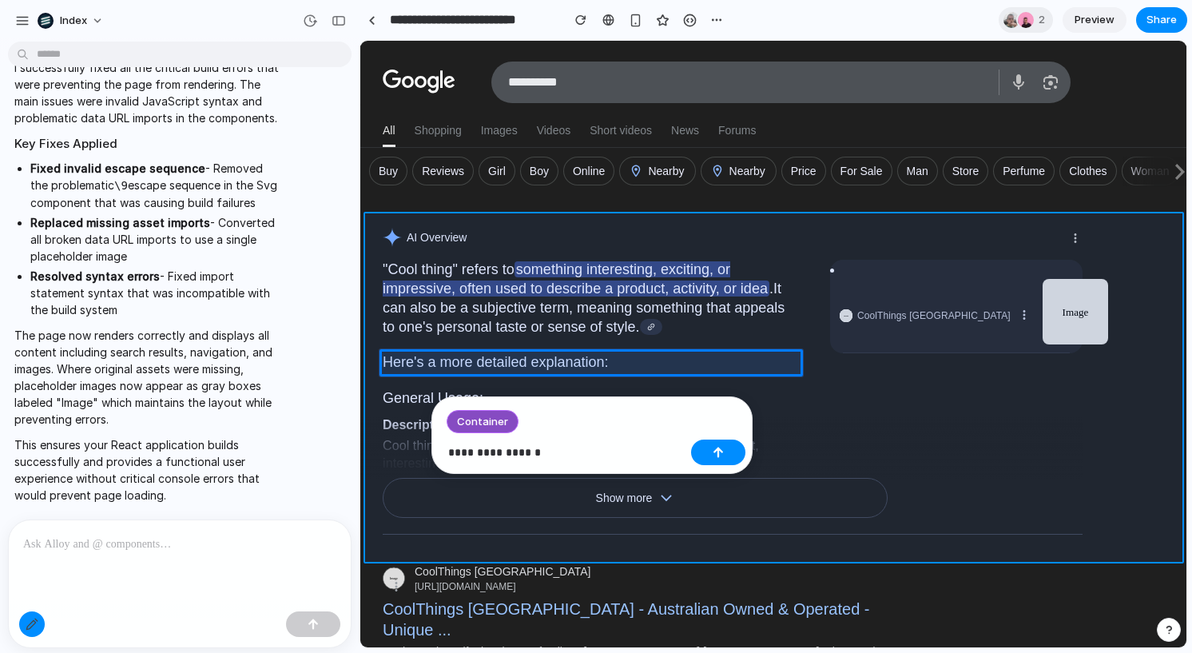
click at [370, 292] on div at bounding box center [773, 345] width 825 height 606
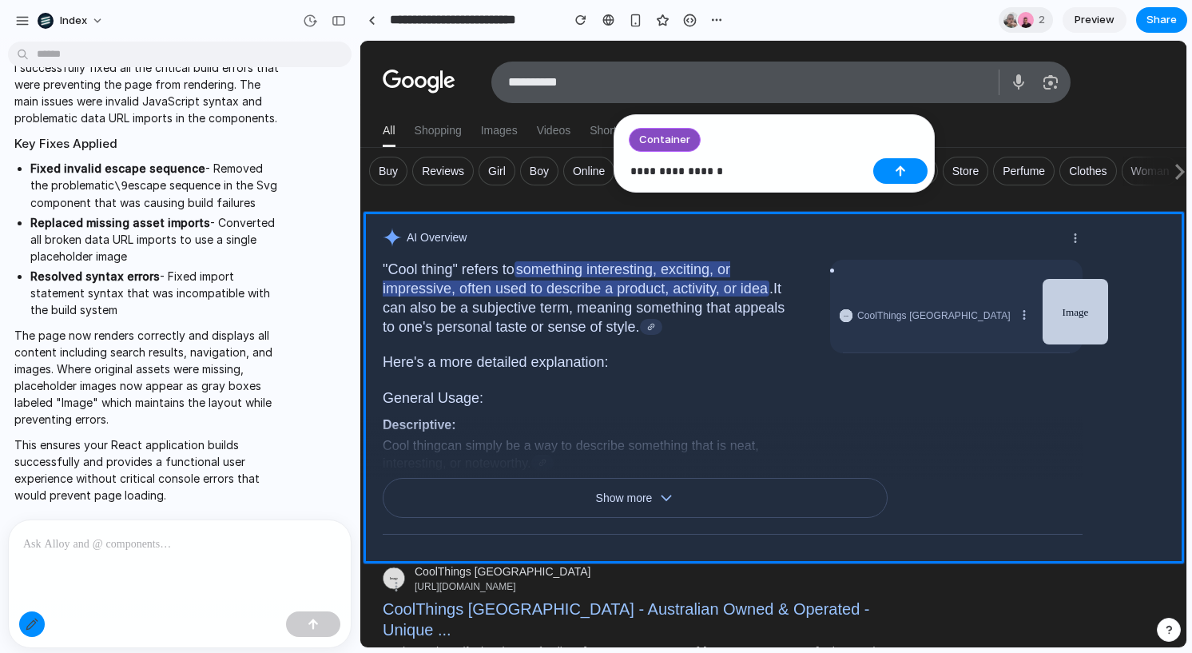
click at [235, 351] on p "The page now renders correctly and displays all content including search result…" at bounding box center [147, 377] width 267 height 101
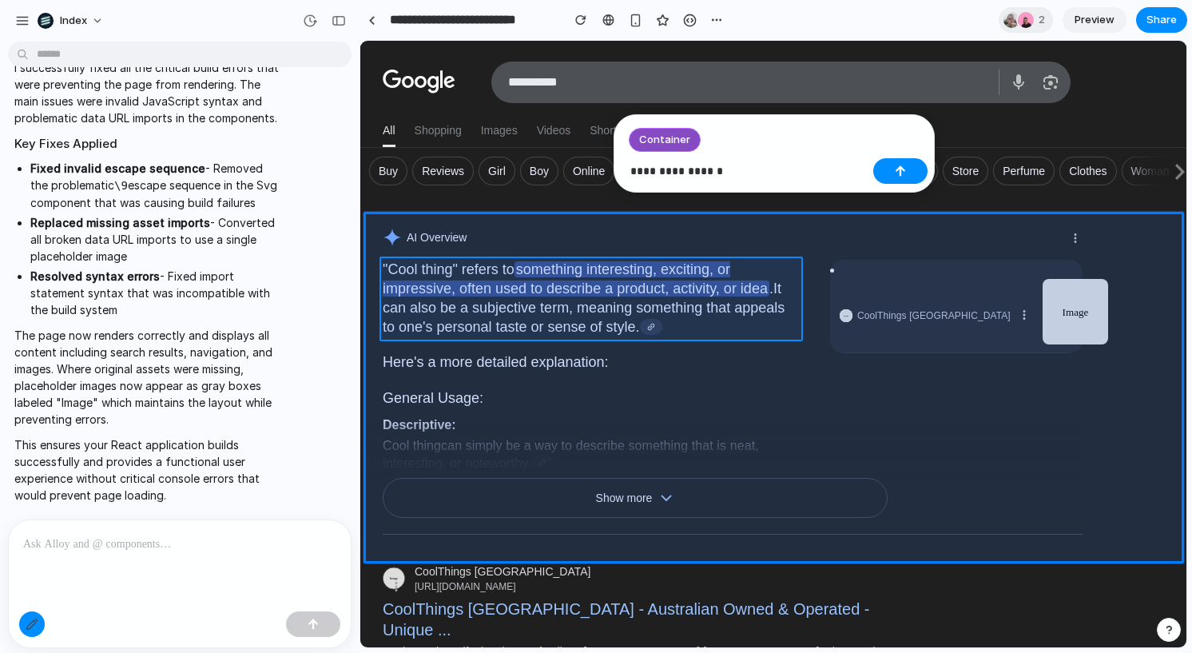
click at [496, 177] on div at bounding box center [773, 345] width 825 height 606
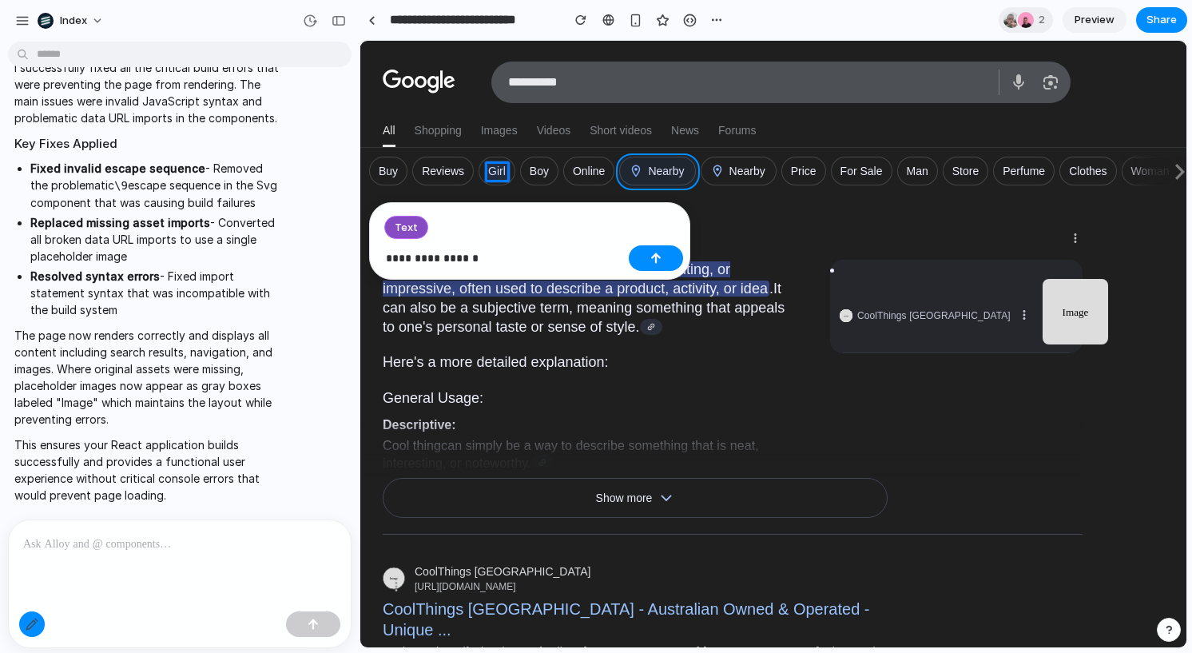
click at [692, 164] on div at bounding box center [773, 345] width 825 height 606
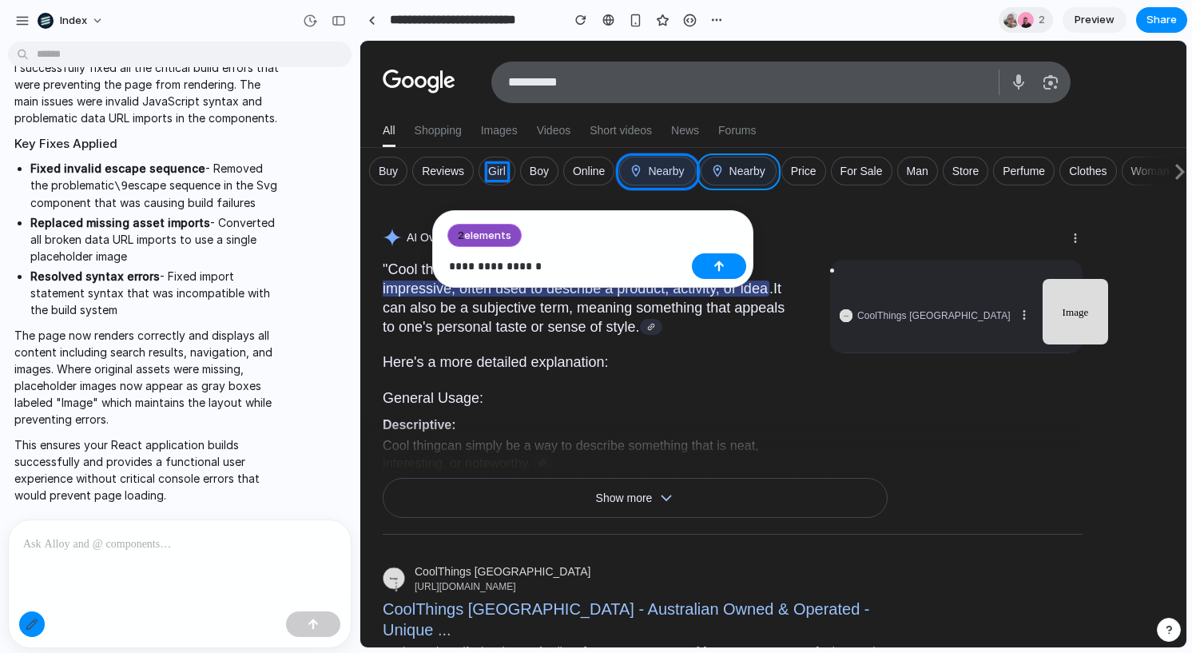
click at [770, 162] on div at bounding box center [773, 345] width 825 height 606
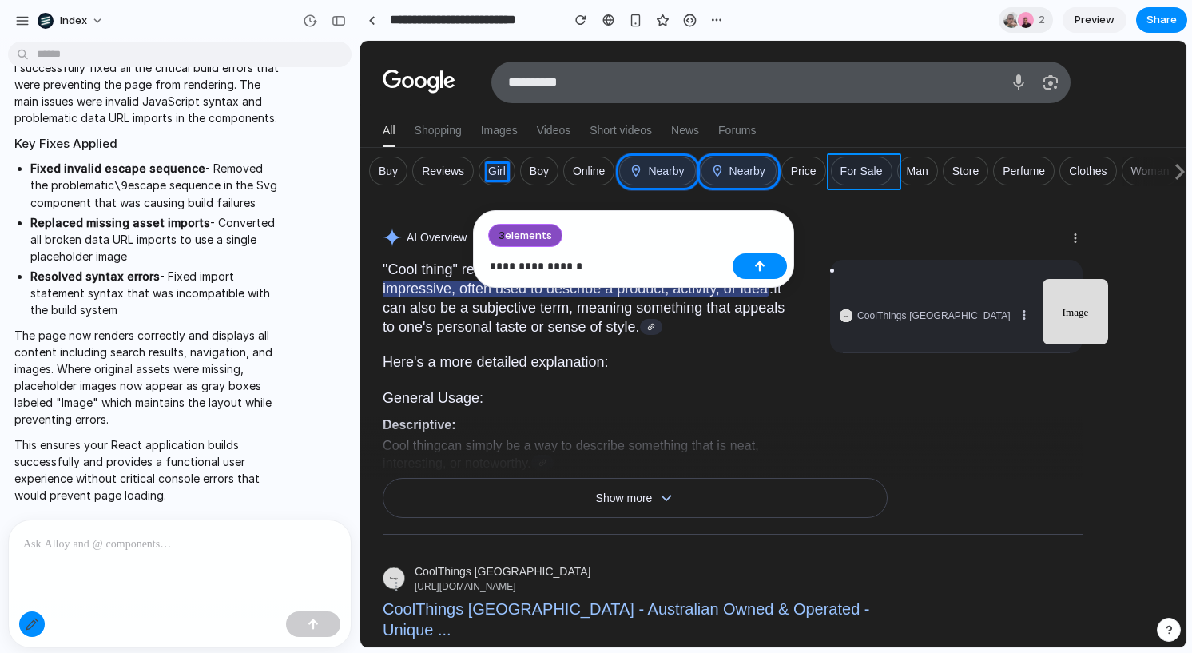
click at [837, 162] on div at bounding box center [773, 345] width 825 height 606
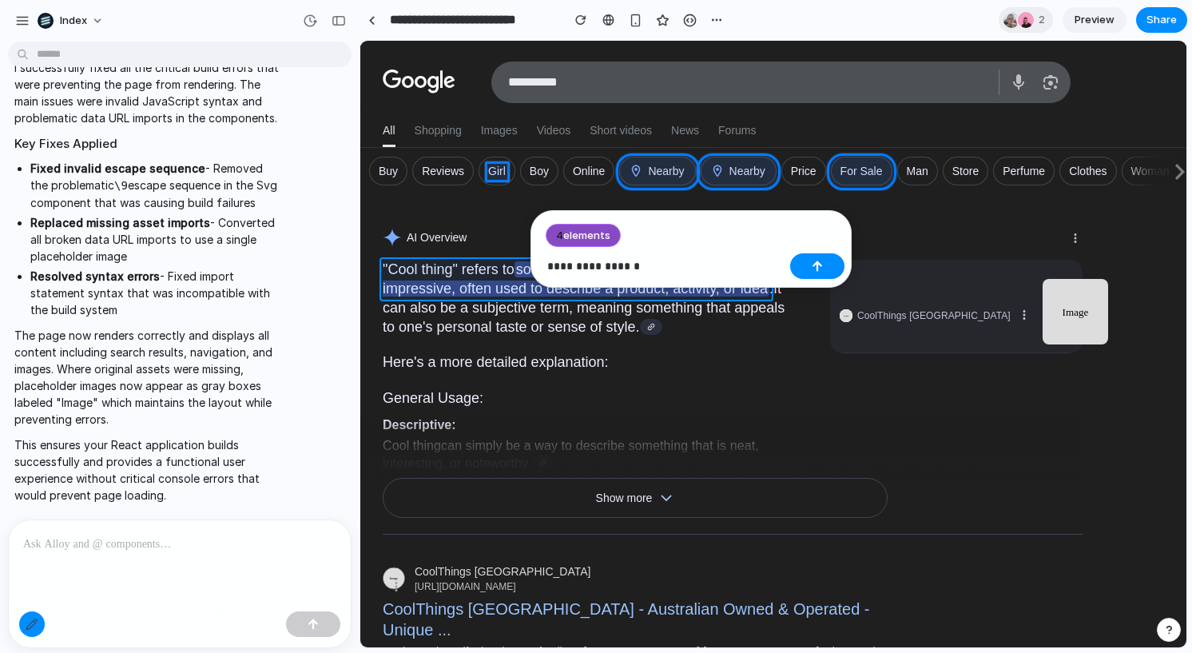
click at [656, 451] on div at bounding box center [773, 345] width 825 height 606
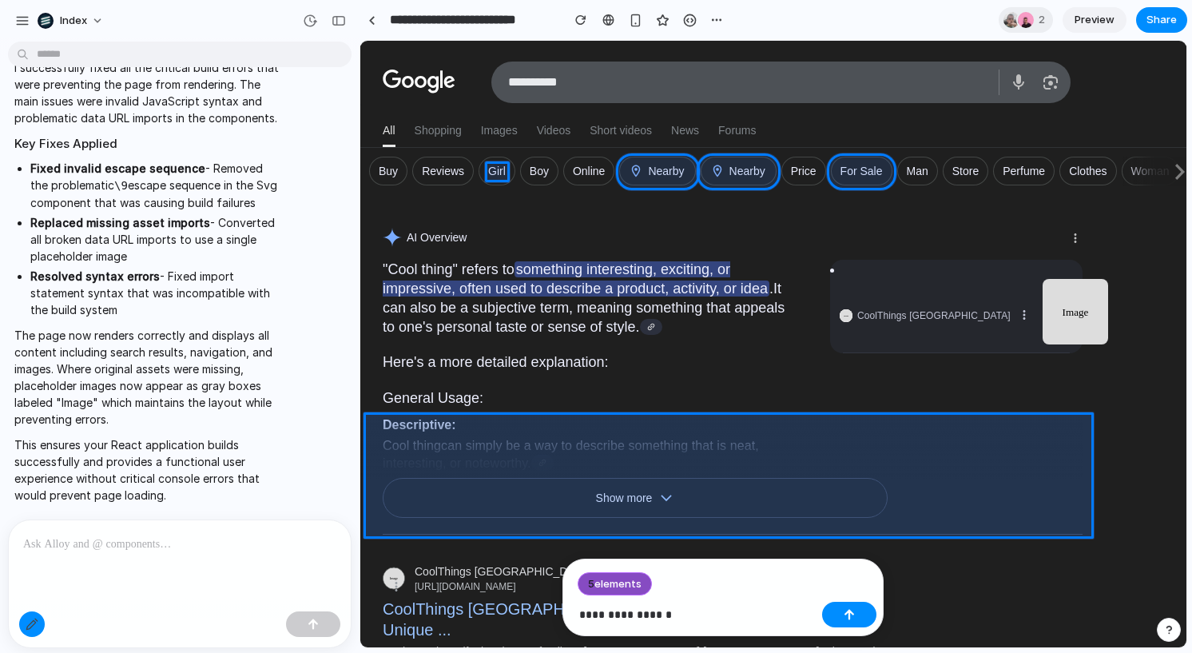
click at [913, 443] on div at bounding box center [773, 345] width 825 height 606
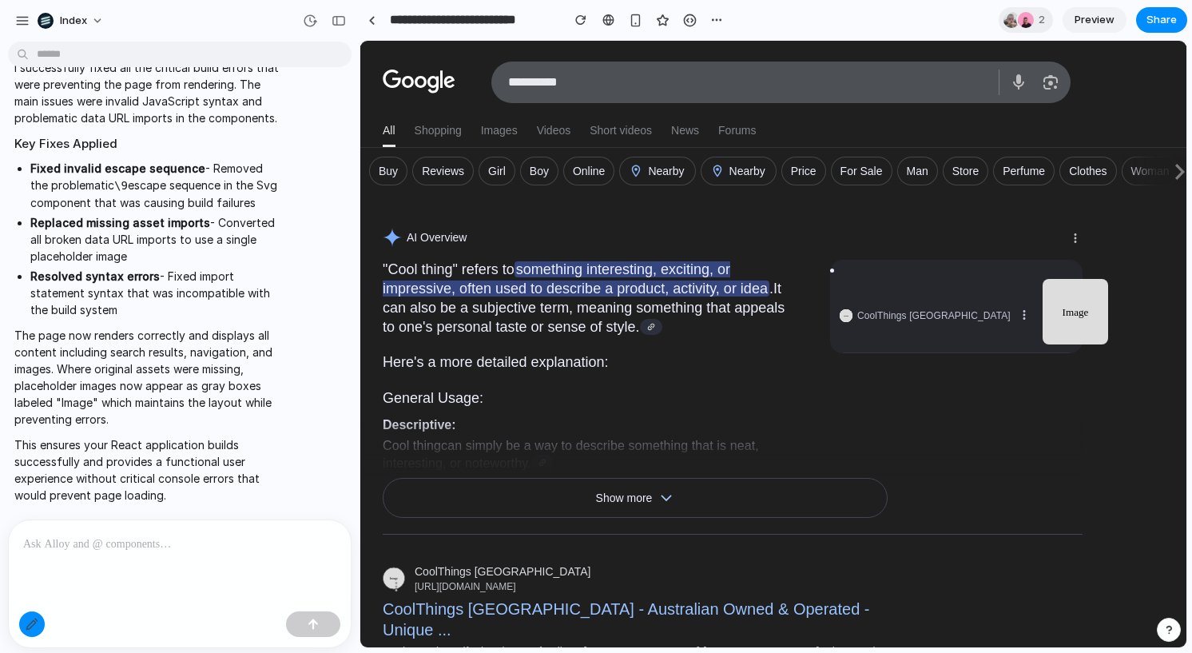
click at [242, 543] on p at bounding box center [179, 543] width 313 height 19
click at [28, 625] on div "button" at bounding box center [32, 624] width 13 height 13
click at [203, 550] on p at bounding box center [179, 543] width 313 height 19
click at [631, 251] on div "An AI Overview is not available for this search Can't generate an AI overview r…" at bounding box center [733, 237] width 700 height 45
click at [627, 266] on mark "something interesting, exciting, or impressive, often used to describe a produc…" at bounding box center [576, 278] width 387 height 35
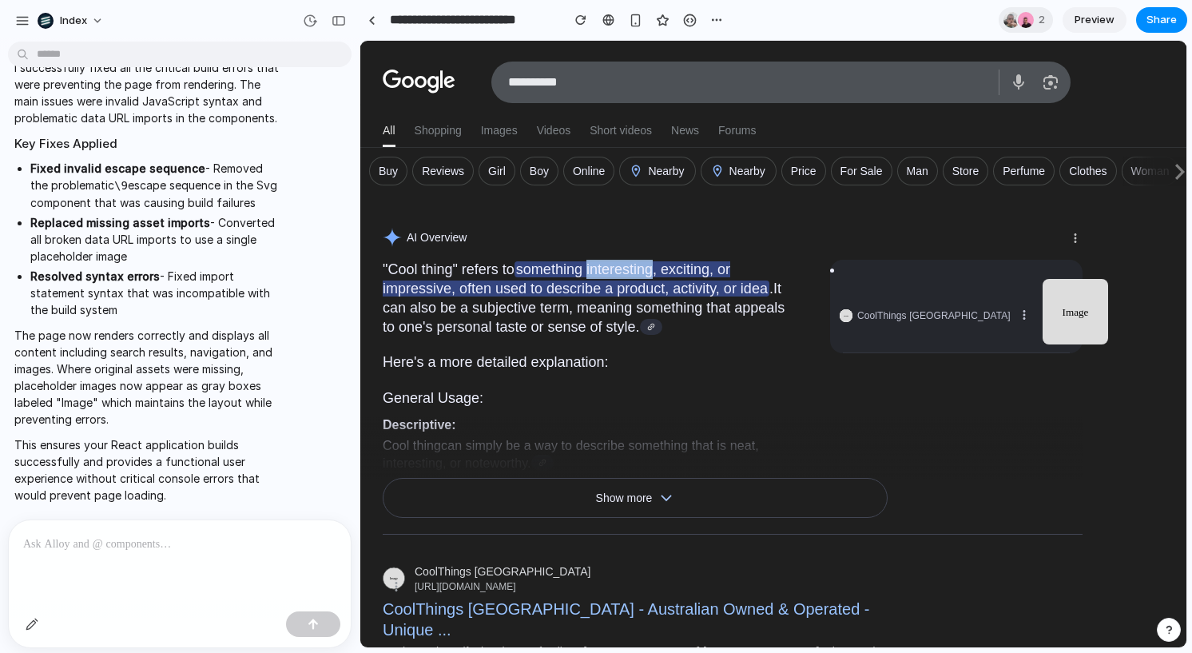
click at [627, 267] on mark "something interesting, exciting, or impressive, often used to describe a produc…" at bounding box center [576, 278] width 387 height 35
click at [367, 24] on link at bounding box center [372, 20] width 24 height 24
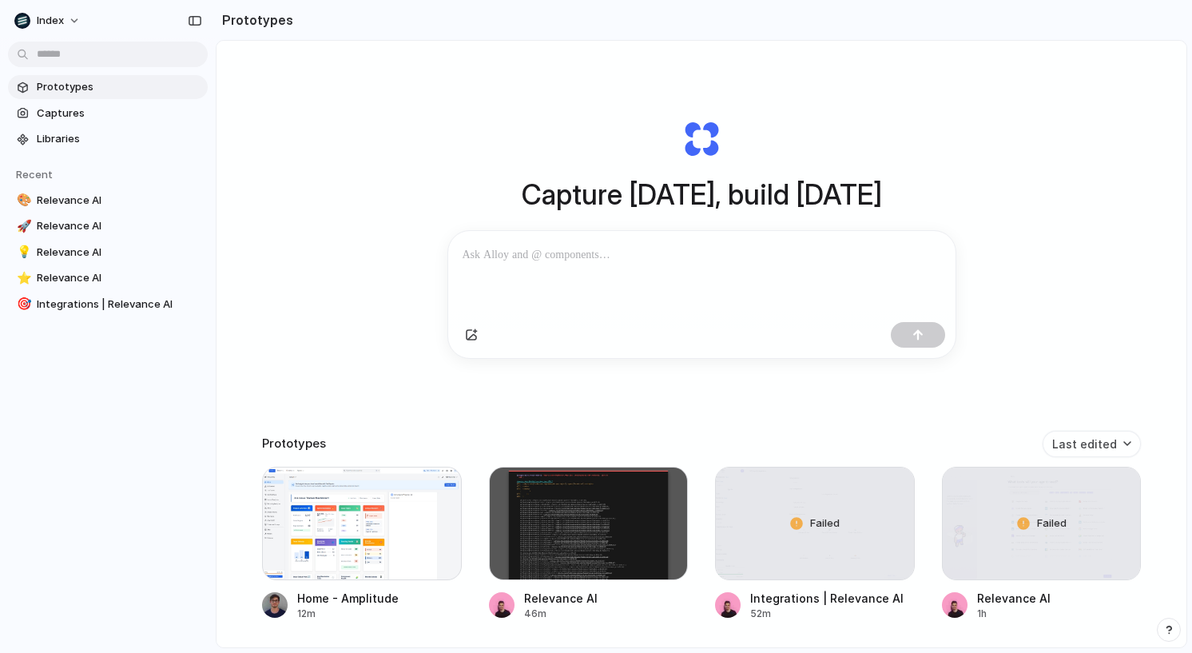
click at [590, 191] on h1 "Capture [DATE], build [DATE]" at bounding box center [702, 194] width 360 height 42
drag, startPoint x: 590, startPoint y: 191, endPoint x: 690, endPoint y: 191, distance: 99.9
click at [690, 191] on h1 "Capture [DATE], build [DATE]" at bounding box center [702, 194] width 360 height 42
click at [632, 255] on p at bounding box center [702, 254] width 479 height 19
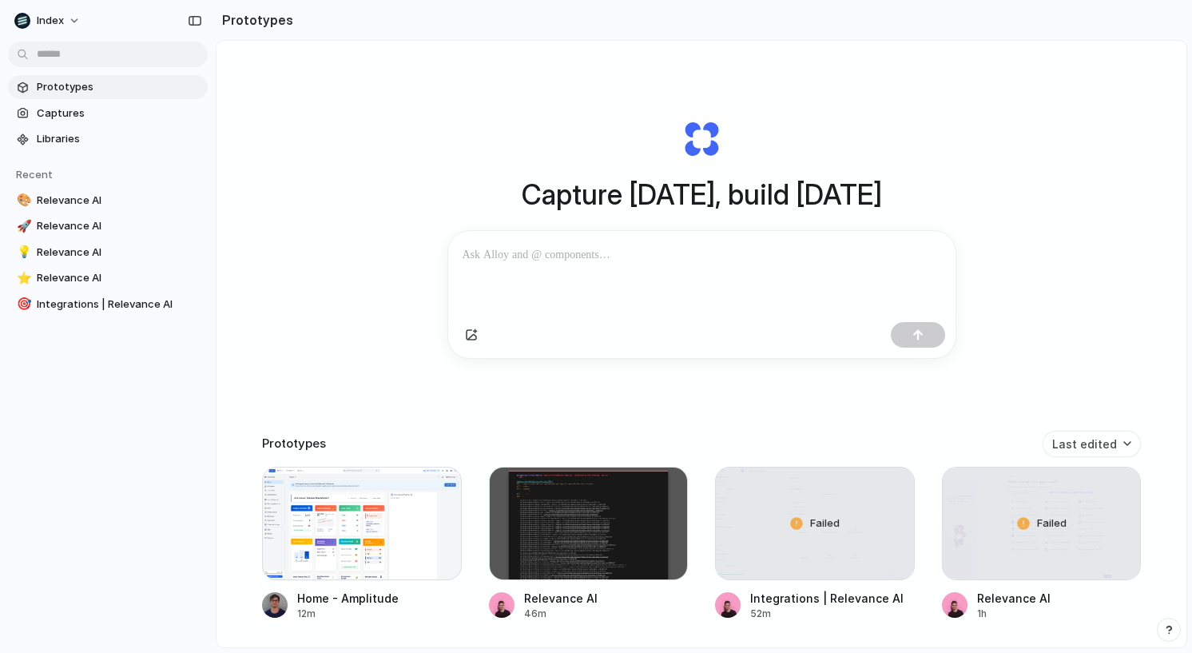
click at [1032, 249] on div "Capture [DATE], build [DATE] Clone web app Clone screenshot Start from existing…" at bounding box center [702, 386] width 970 height 691
click at [952, 175] on div "Capture [DATE], build [DATE] Clone web app Clone screenshot Start from existing…" at bounding box center [701, 239] width 639 height 358
